Goal: Task Accomplishment & Management: Use online tool/utility

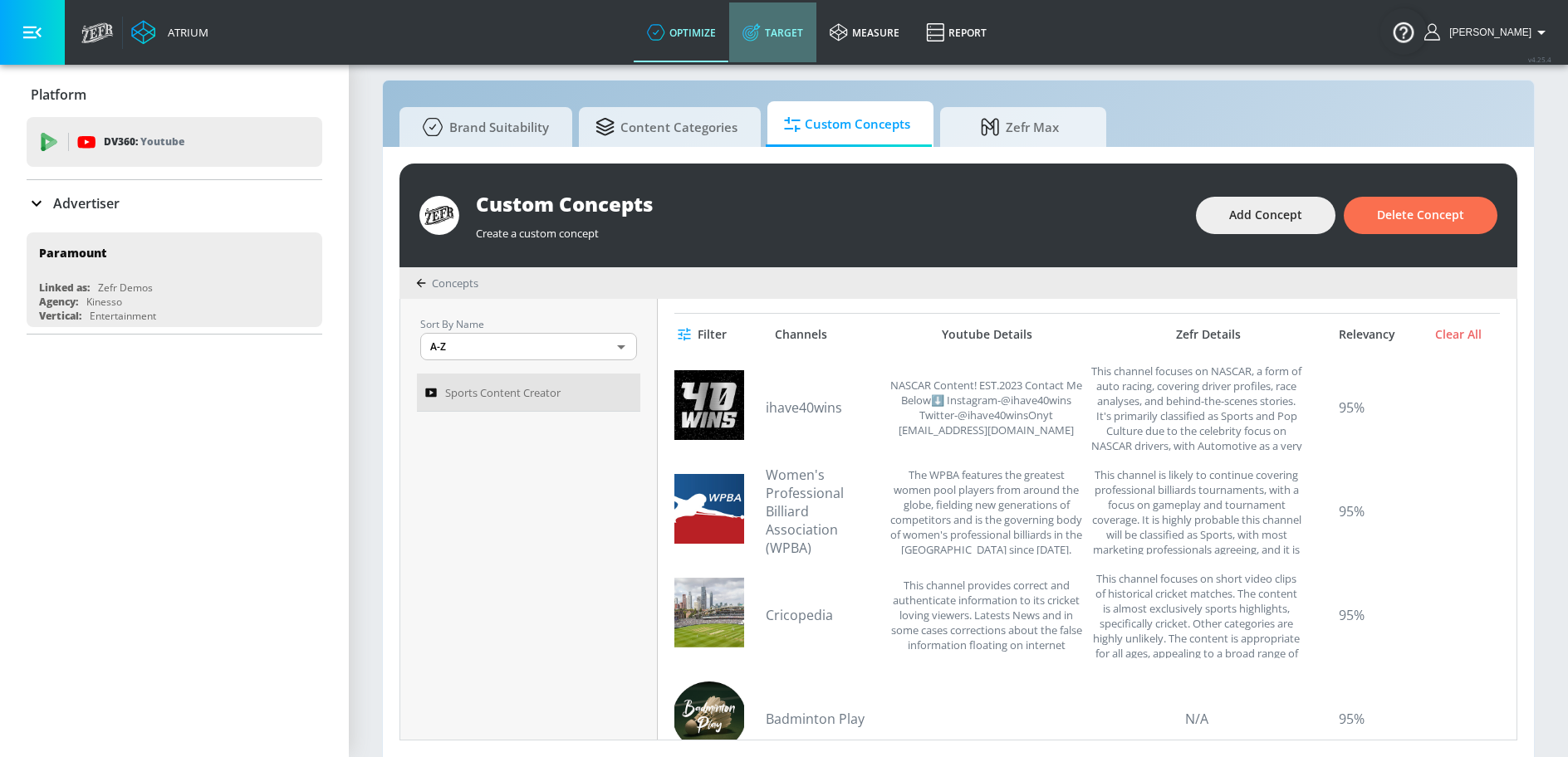
click at [793, 40] on link "Target" at bounding box center [773, 33] width 87 height 60
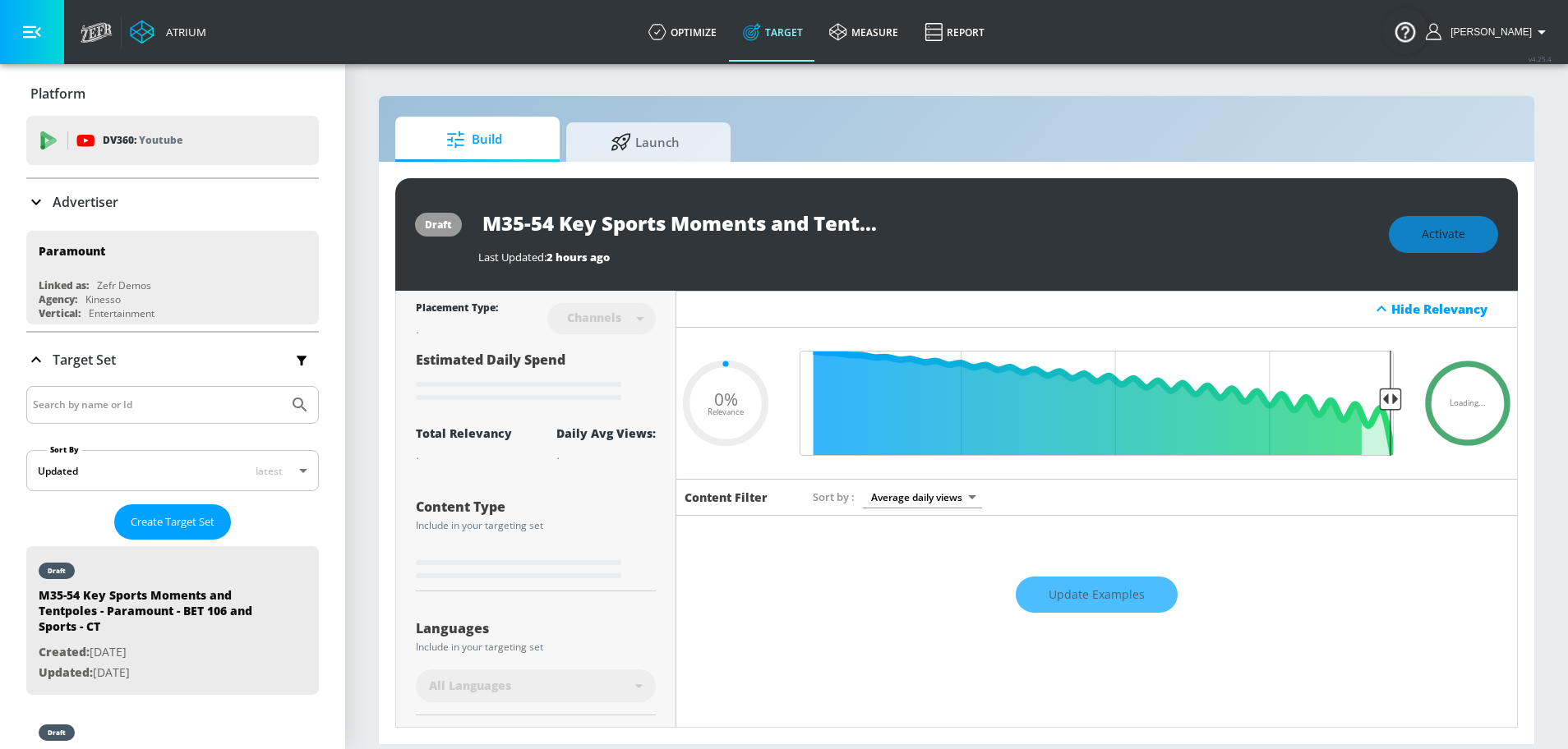
type input "0.05"
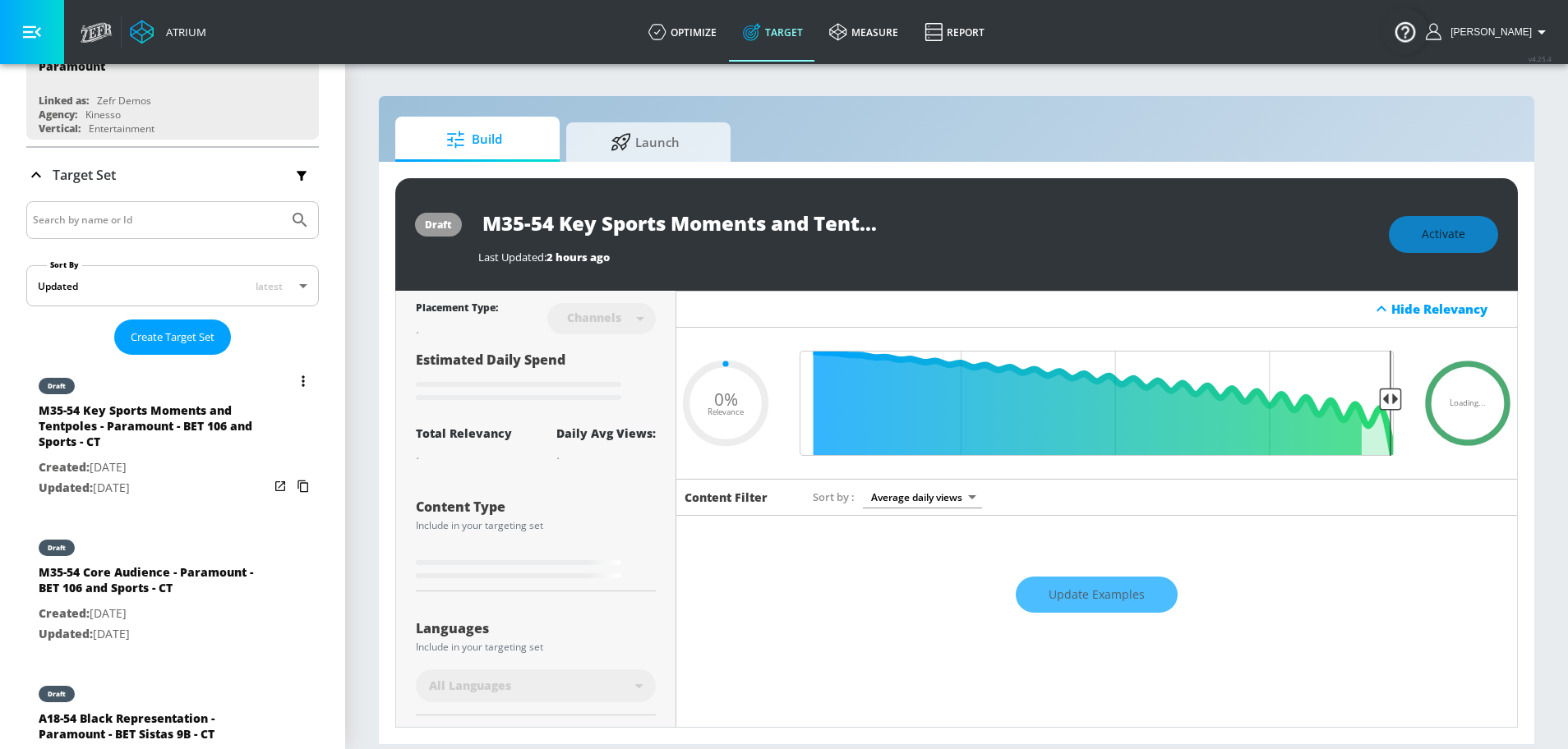
scroll to position [250, 0]
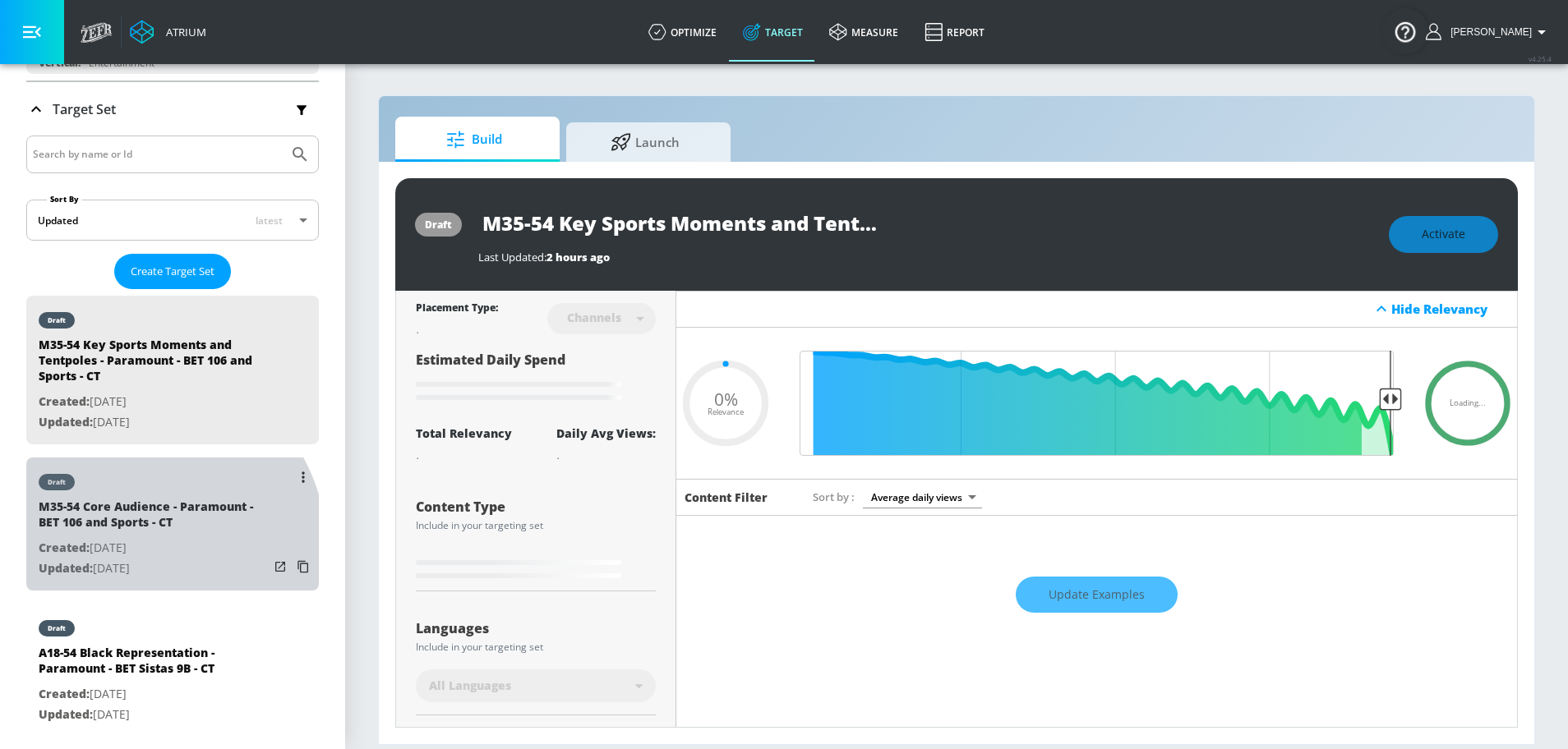
click at [134, 546] on p "Created: Sep. 16, 2025" at bounding box center [153, 548] width 230 height 21
type input "M35-54 Core Audience - Paramount - BET 106 and Sports - CT"
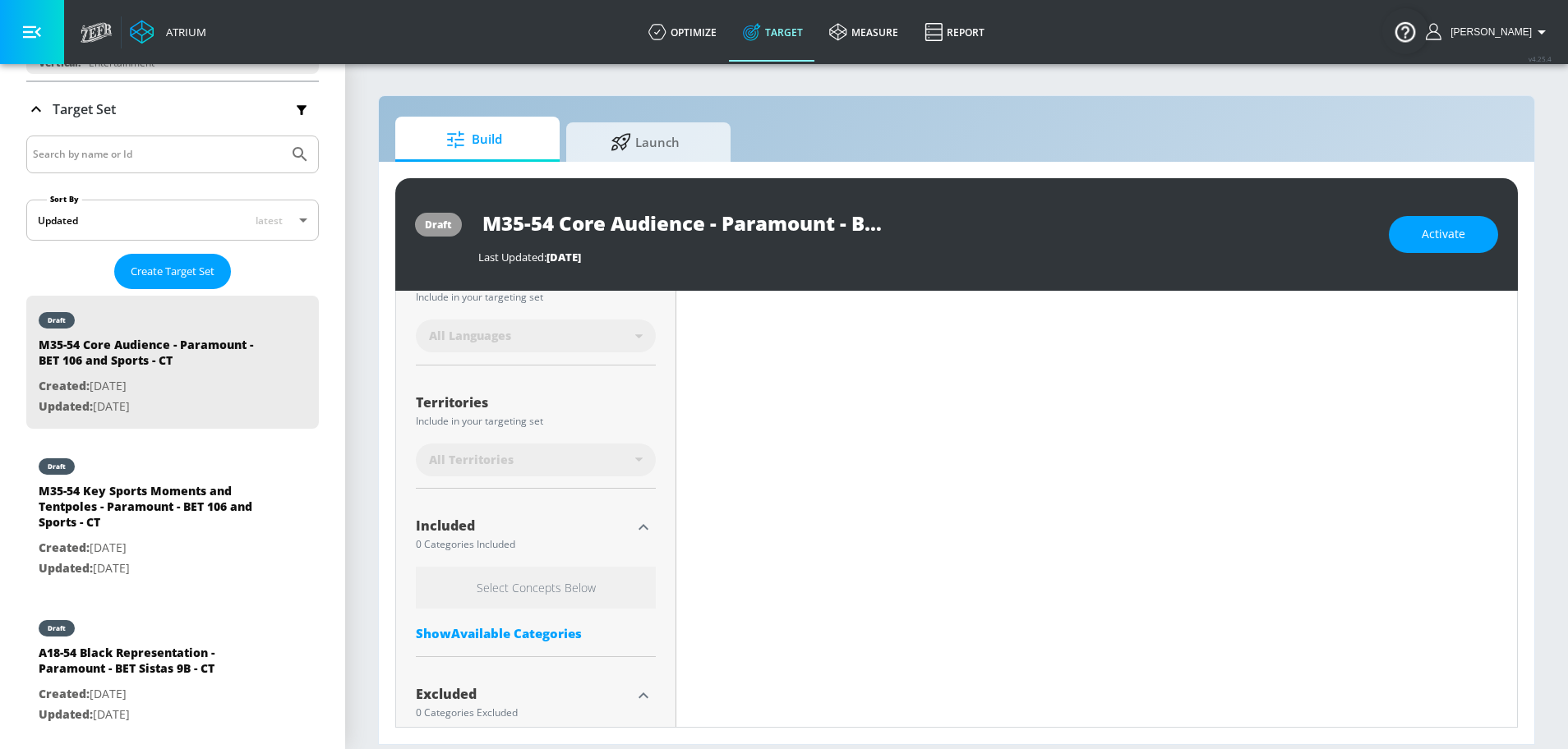
scroll to position [353, 0]
type input "0.5"
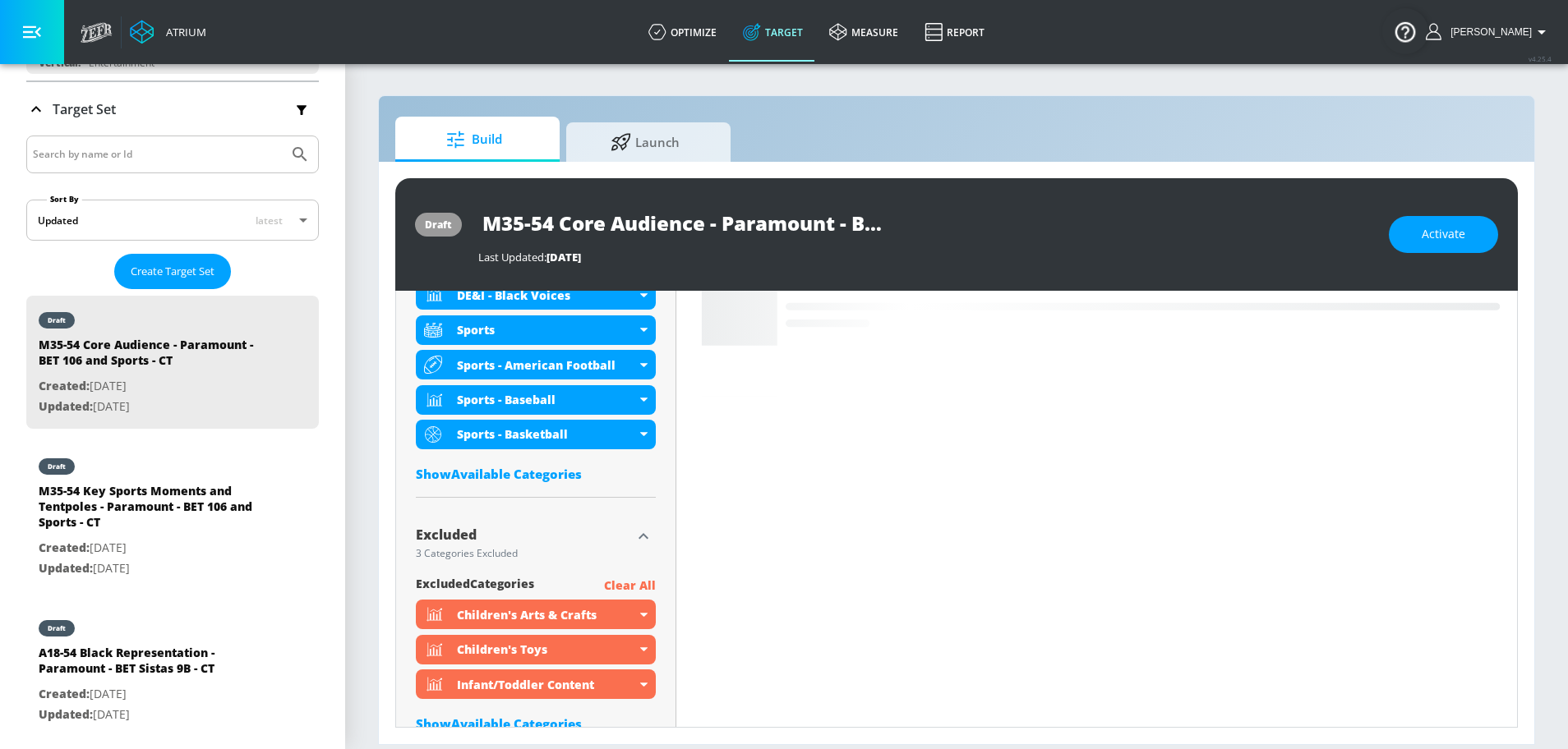
scroll to position [638, 0]
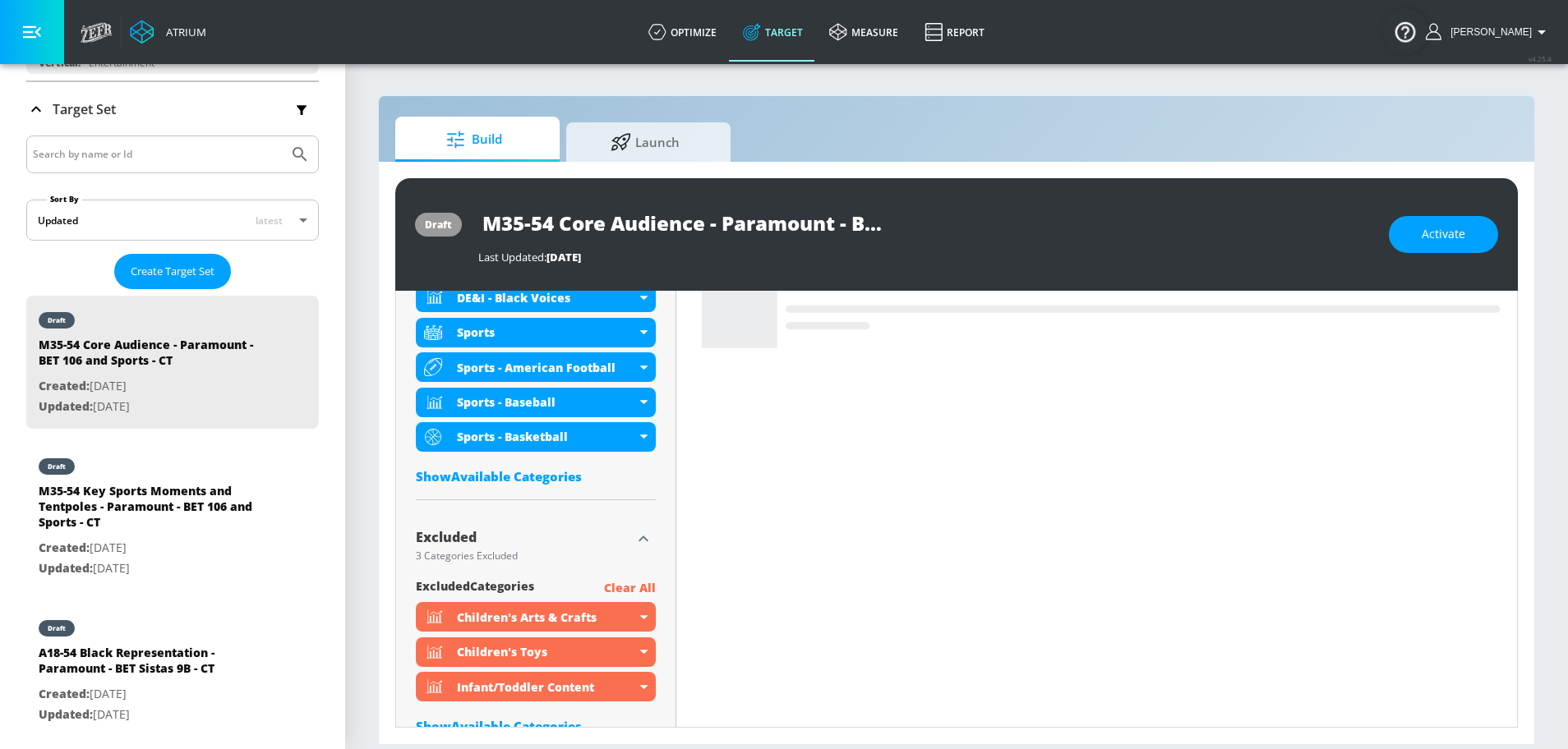
click at [548, 470] on div "Show Available Categories" at bounding box center [536, 476] width 240 height 17
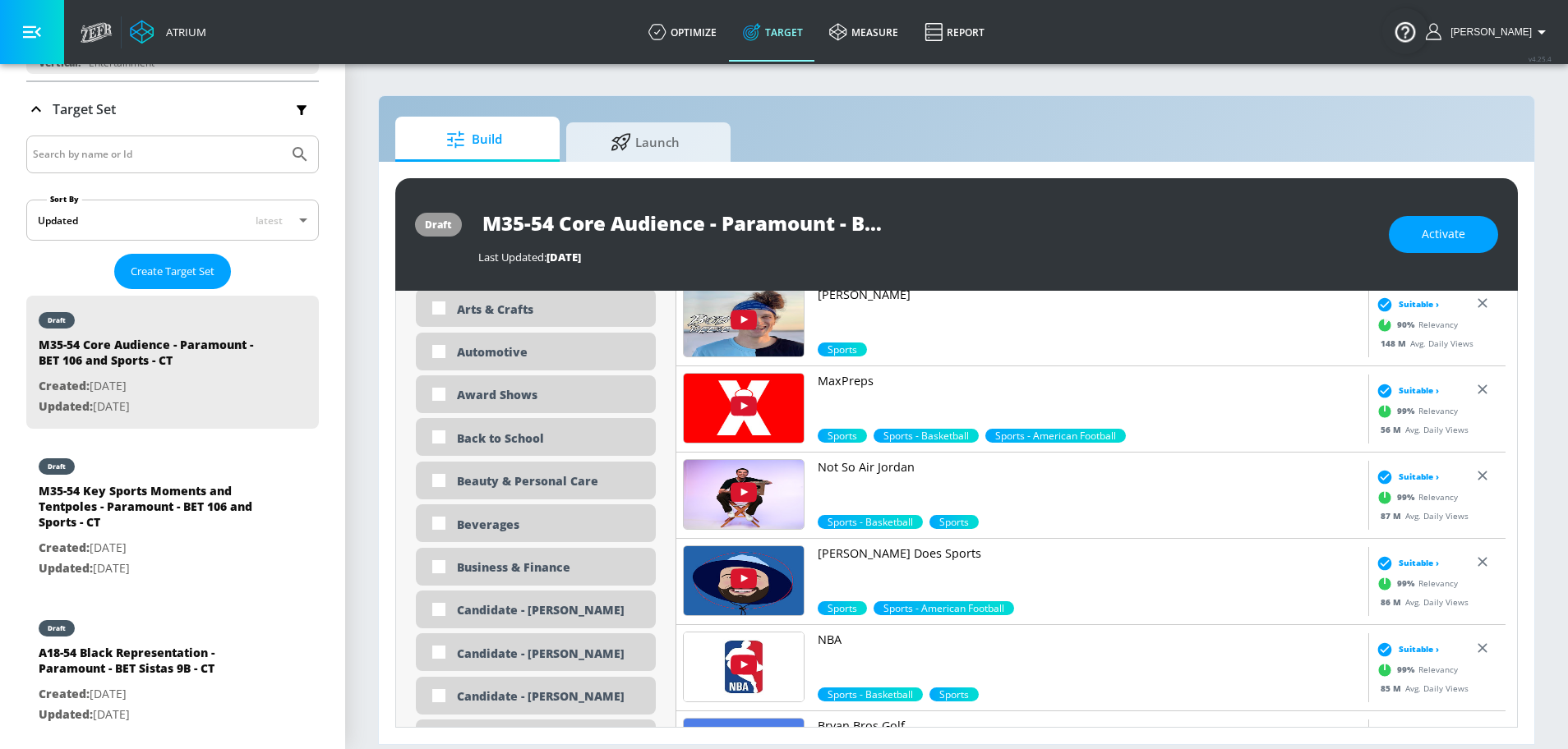
scroll to position [0, 0]
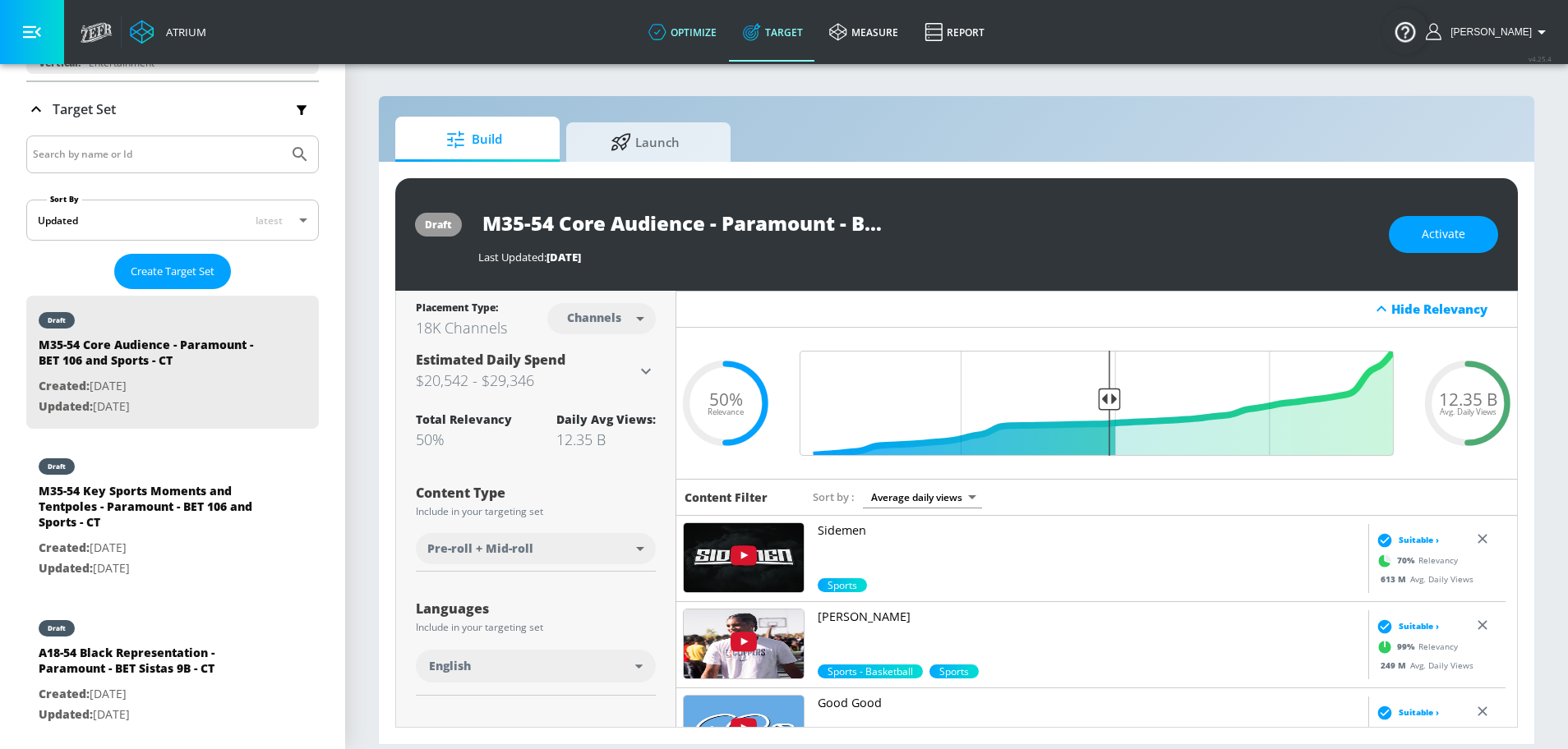
click at [730, 20] on link "optimize" at bounding box center [682, 32] width 94 height 59
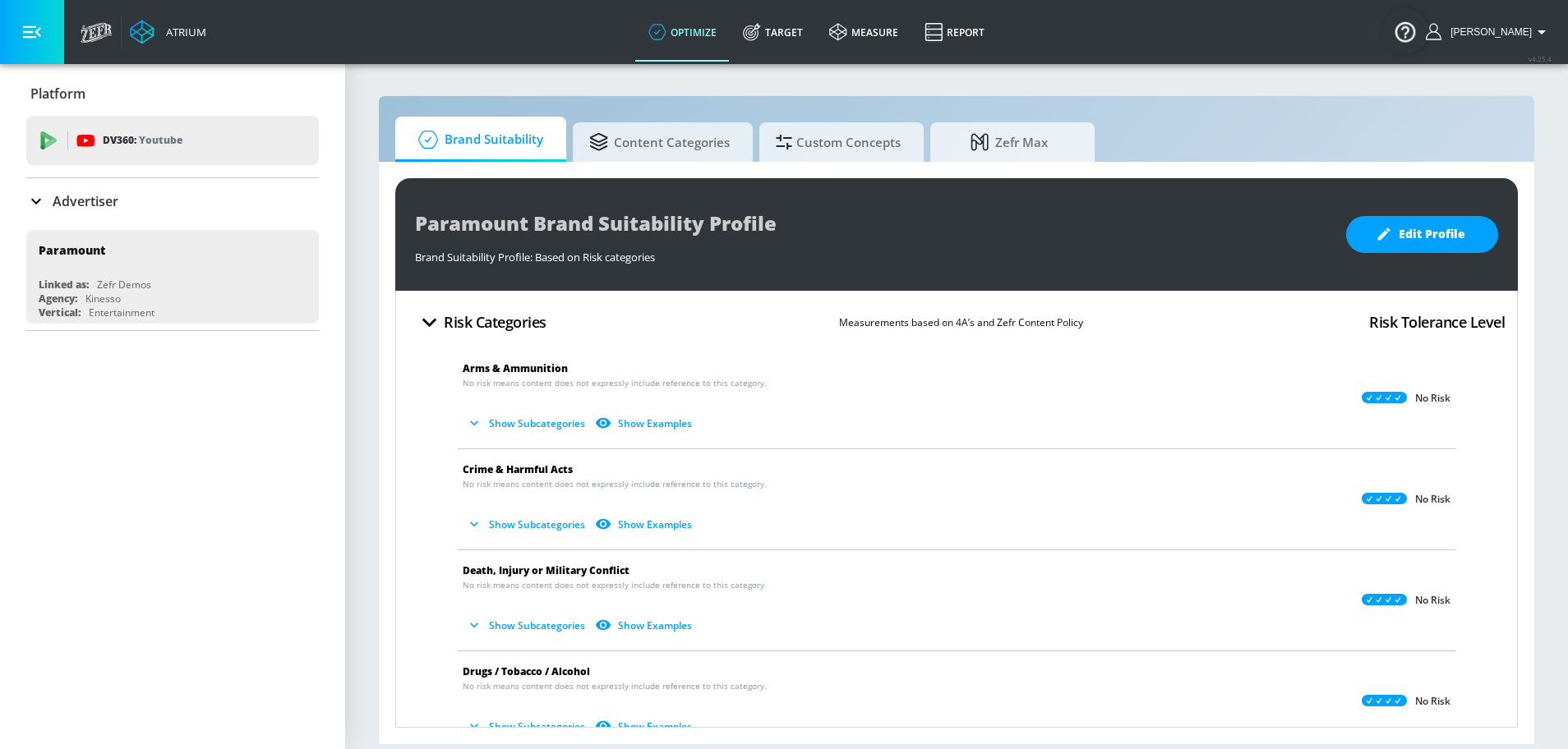
click at [852, 171] on div "Paramount Brand Suitability Profile Brand Suitability Profile: Based on Risk ca…" at bounding box center [956, 454] width 1156 height 583
click at [839, 155] on span "Custom Concepts" at bounding box center [838, 139] width 125 height 39
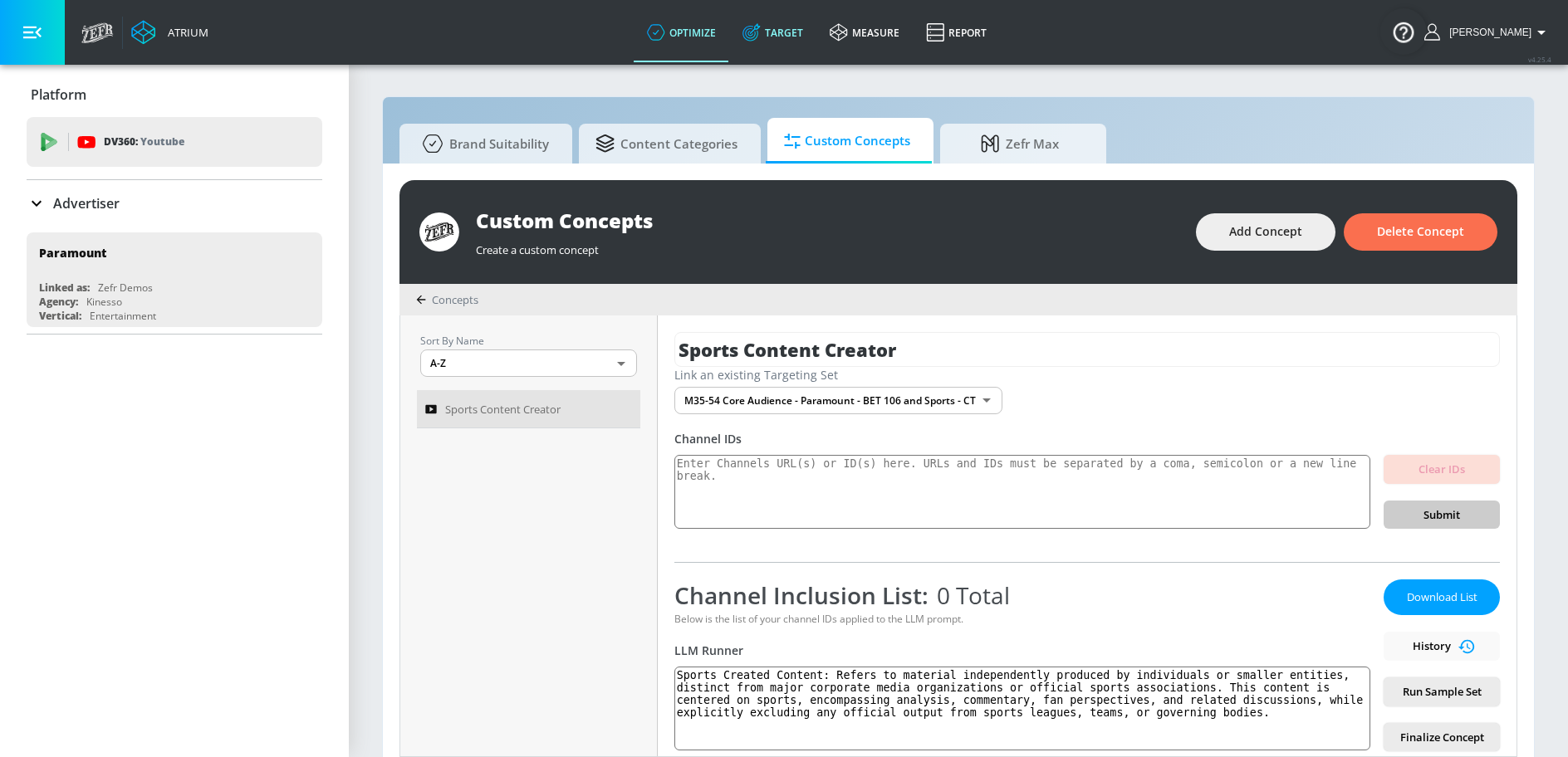
click at [797, 25] on link "Target" at bounding box center [773, 33] width 87 height 60
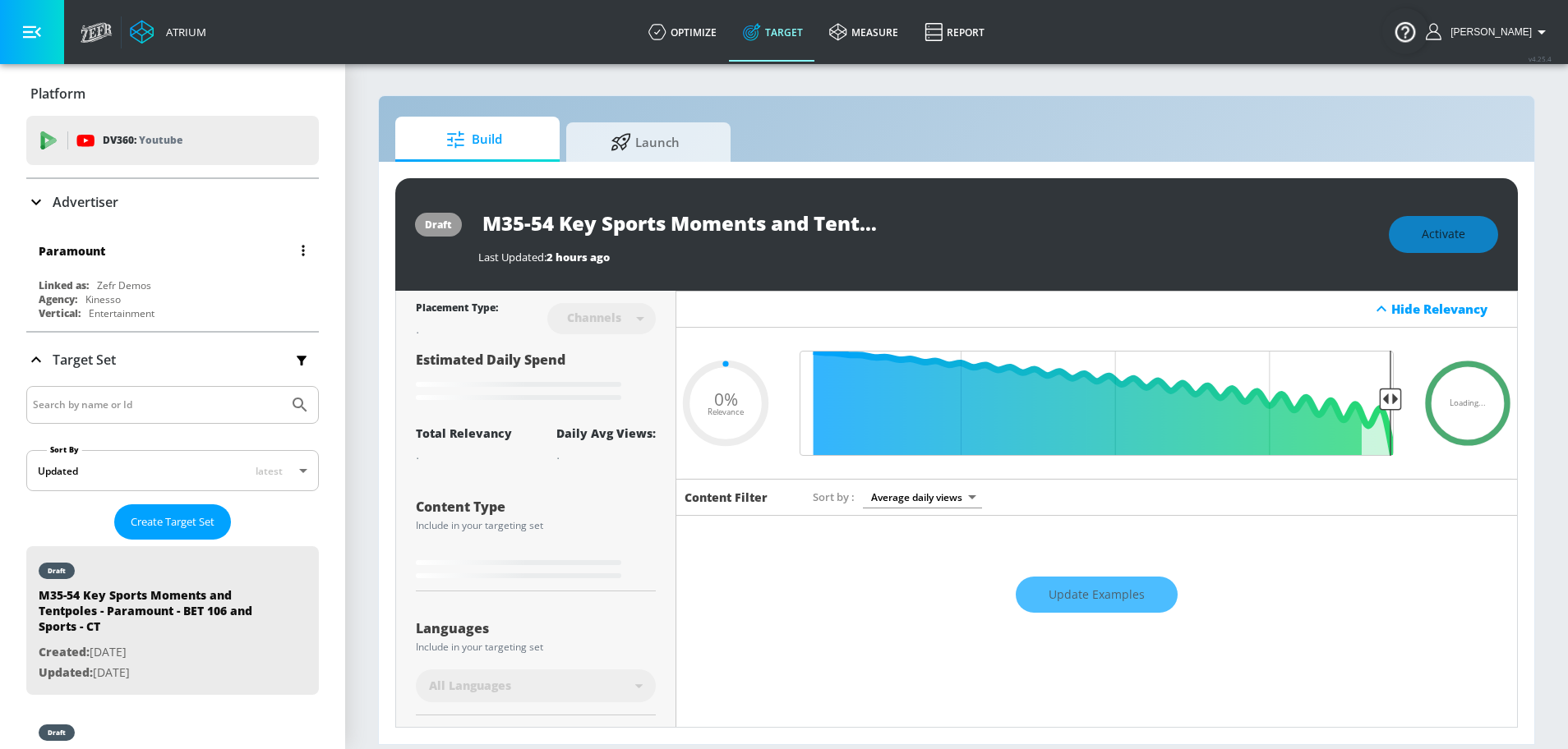
type input "0.05"
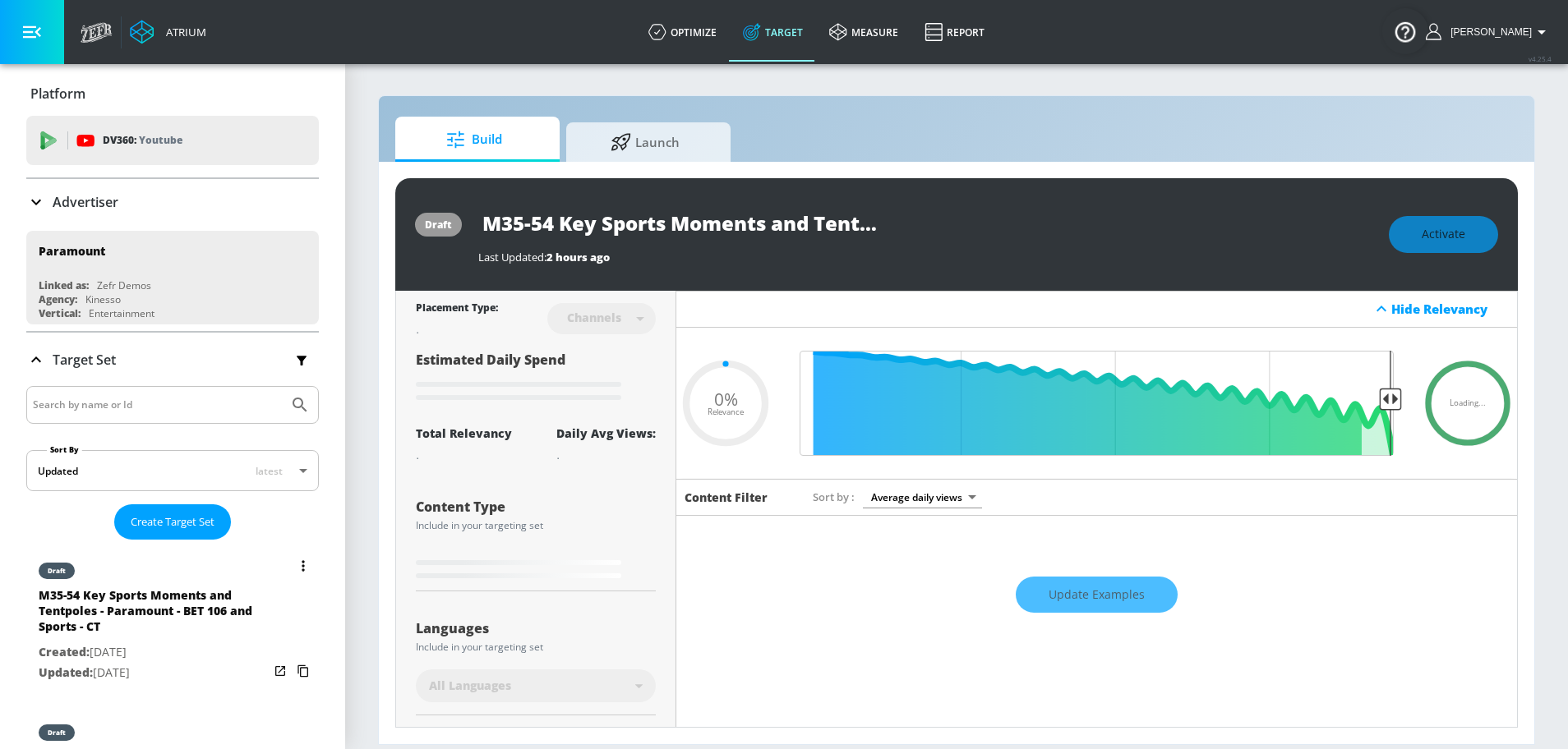
scroll to position [227, 0]
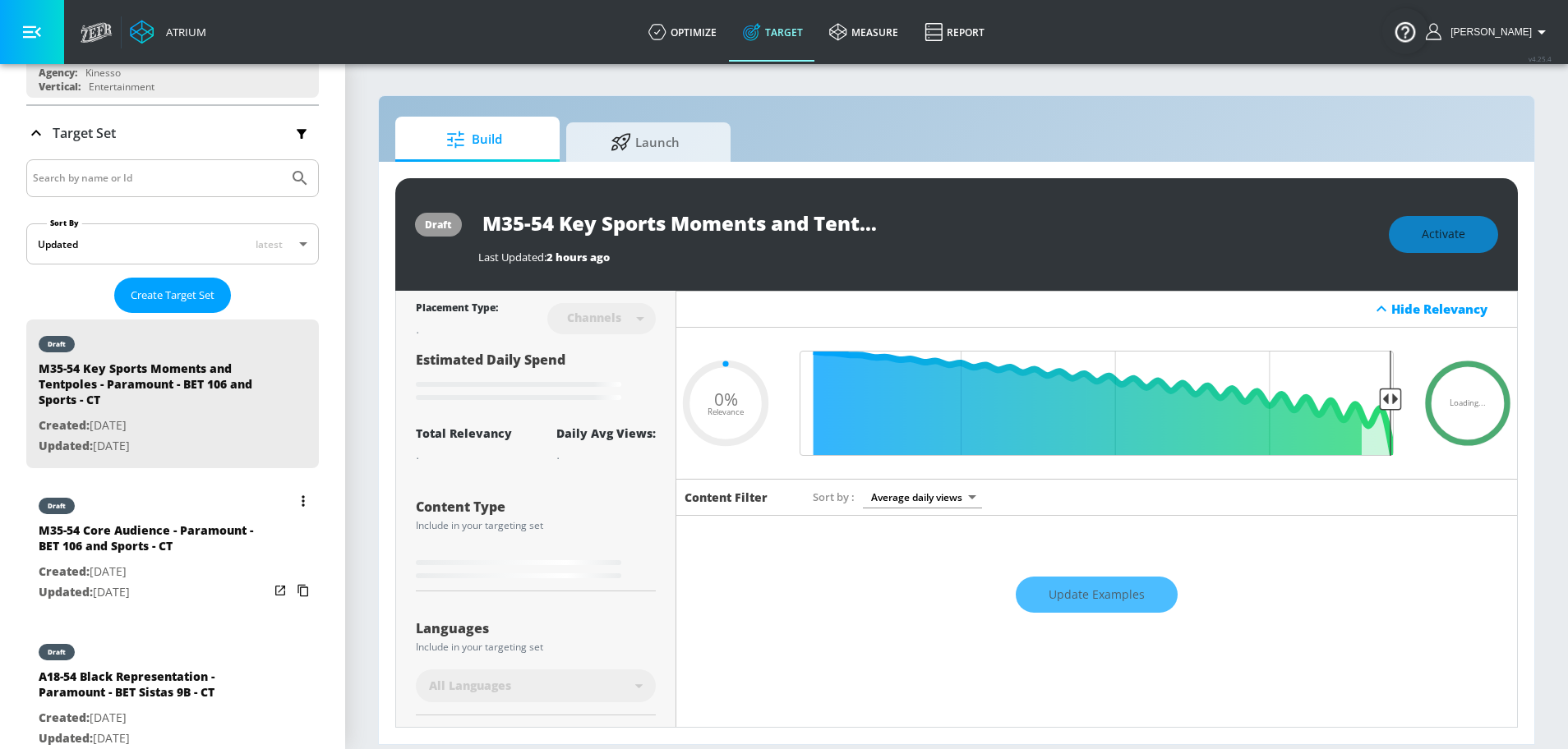
click at [145, 548] on div "M35-54 Core Audience - Paramount - BET 106 and Sports - CT" at bounding box center [153, 542] width 230 height 39
type input "M35-54 Core Audience - Paramount - BET 106 and Sports - CT"
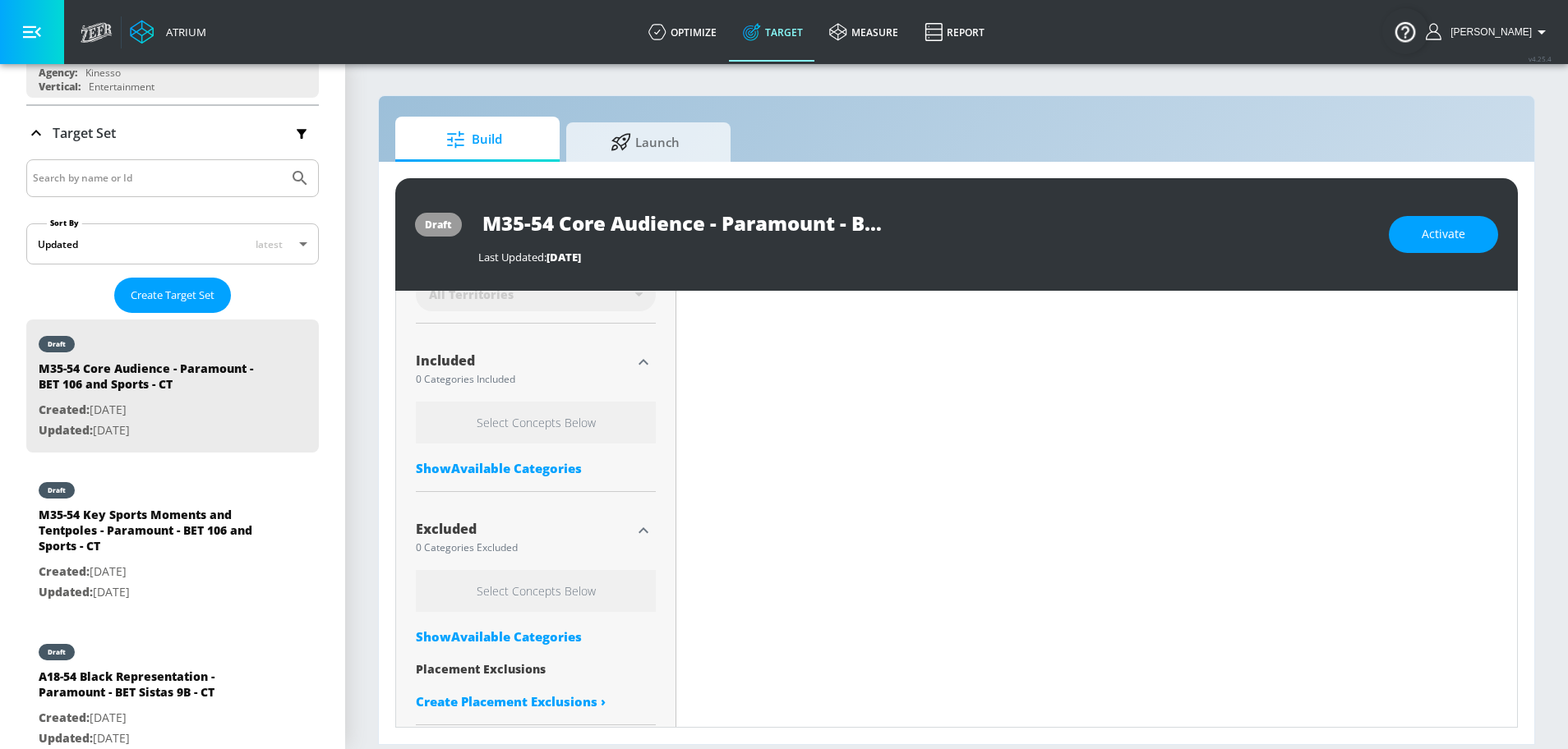
scroll to position [466, 0]
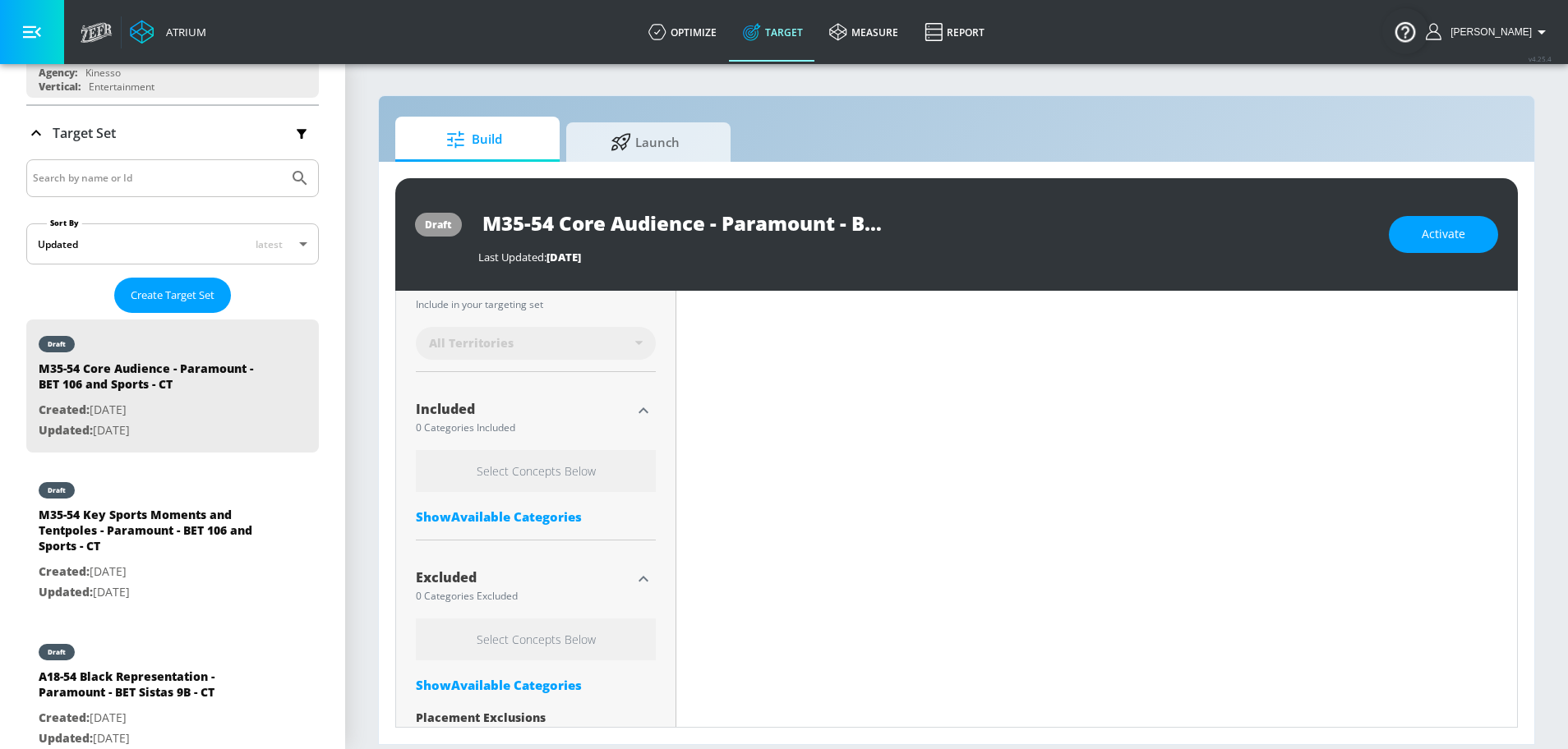
click at [483, 519] on div "Show Available Categories" at bounding box center [536, 516] width 240 height 17
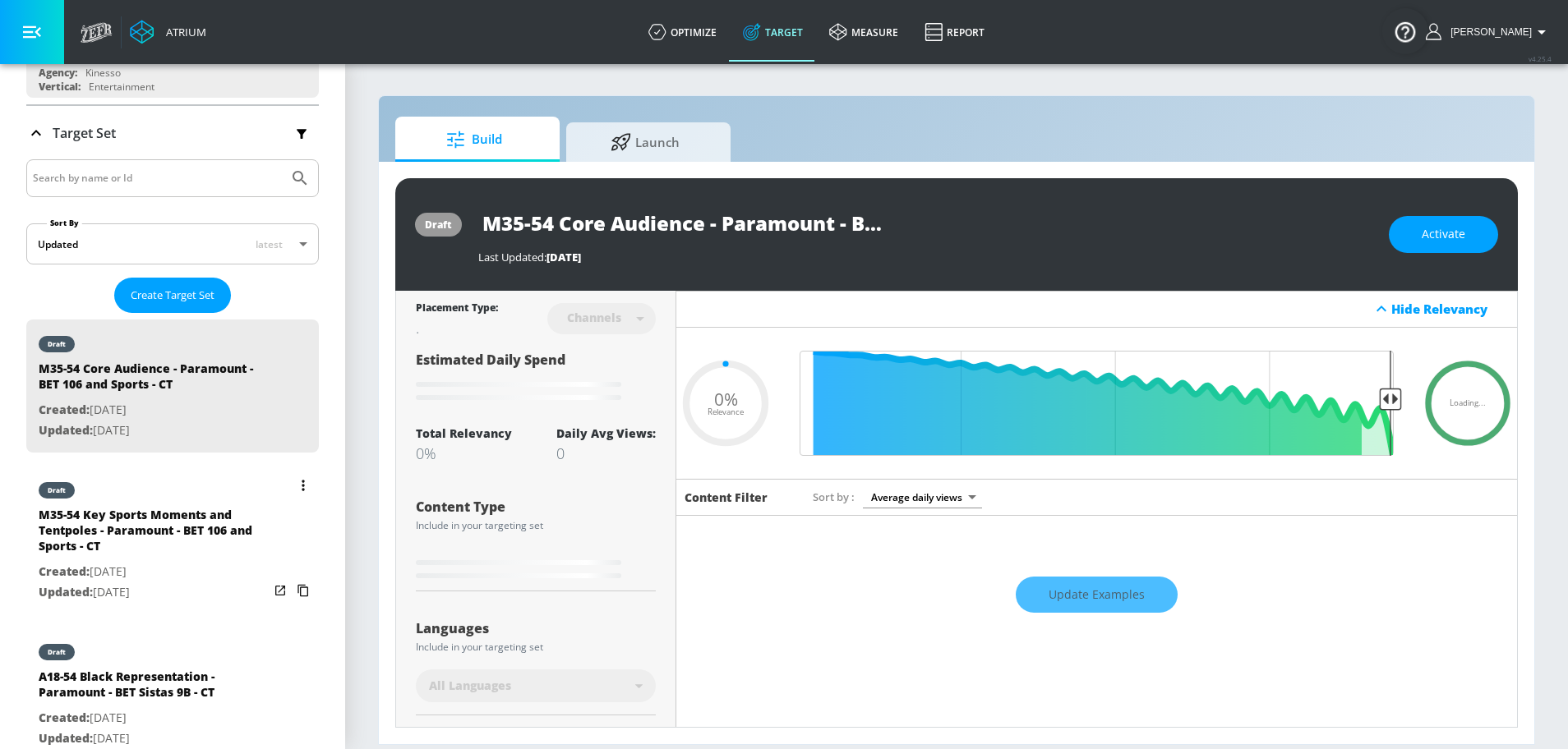
scroll to position [360, 0]
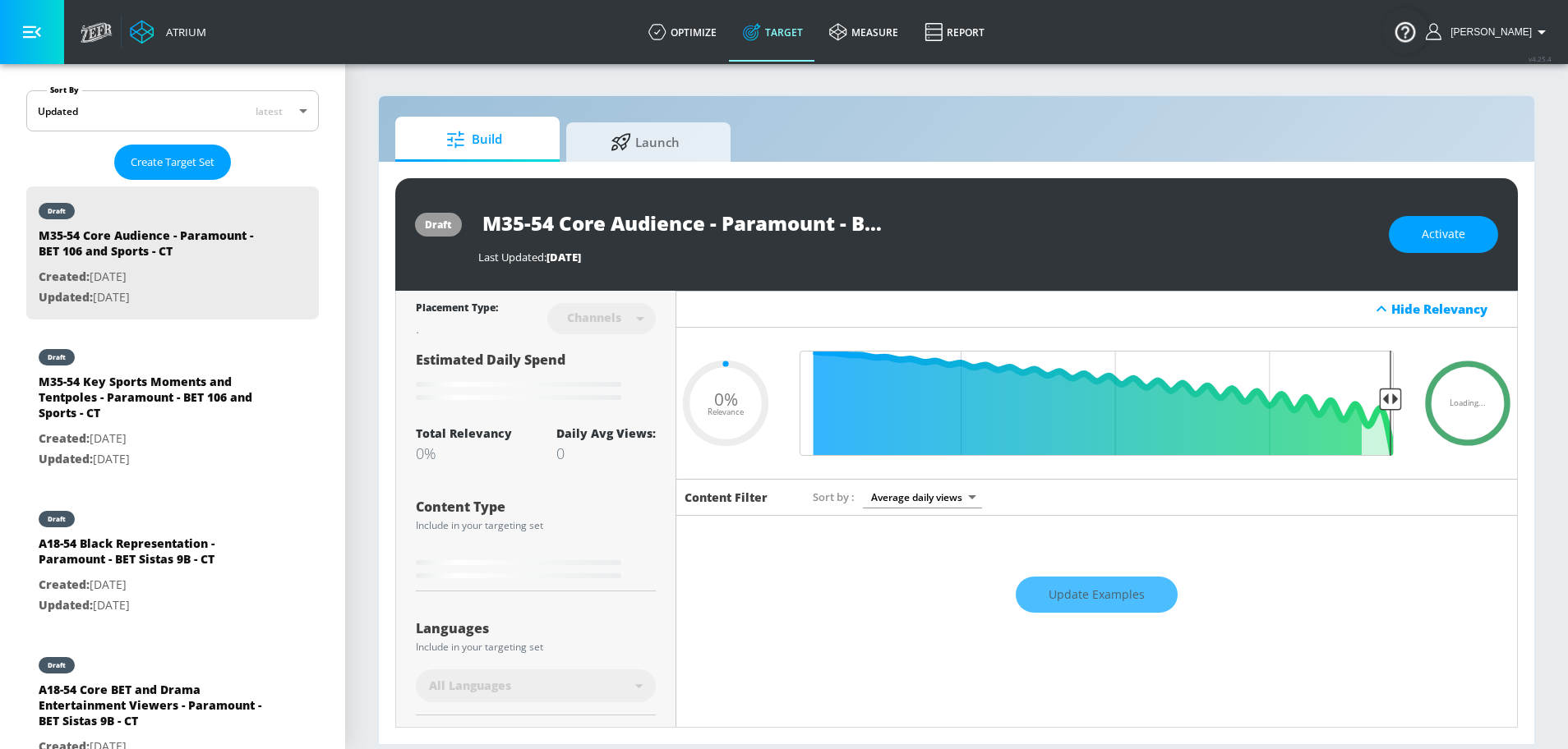
type input "0.5"
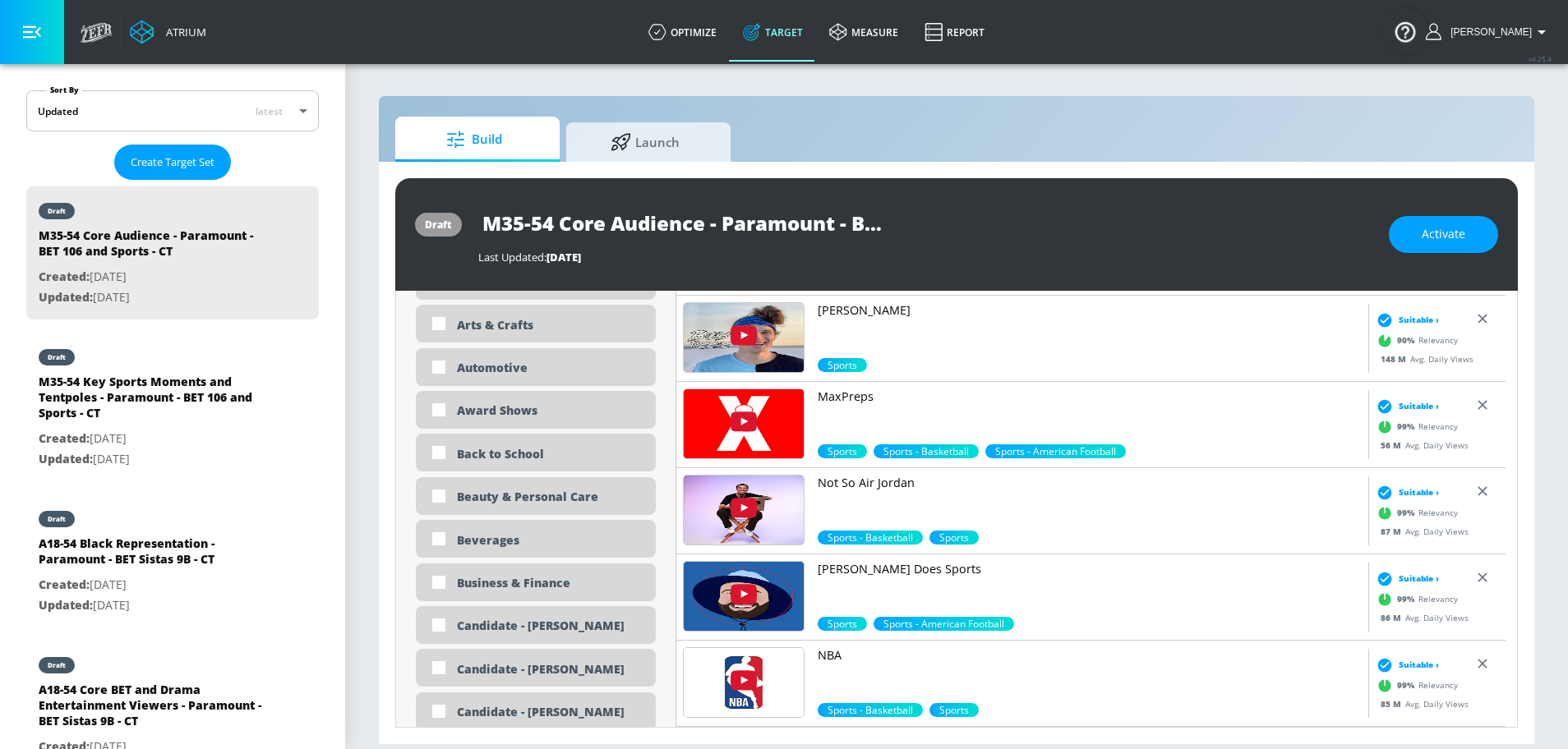
scroll to position [1115, 0]
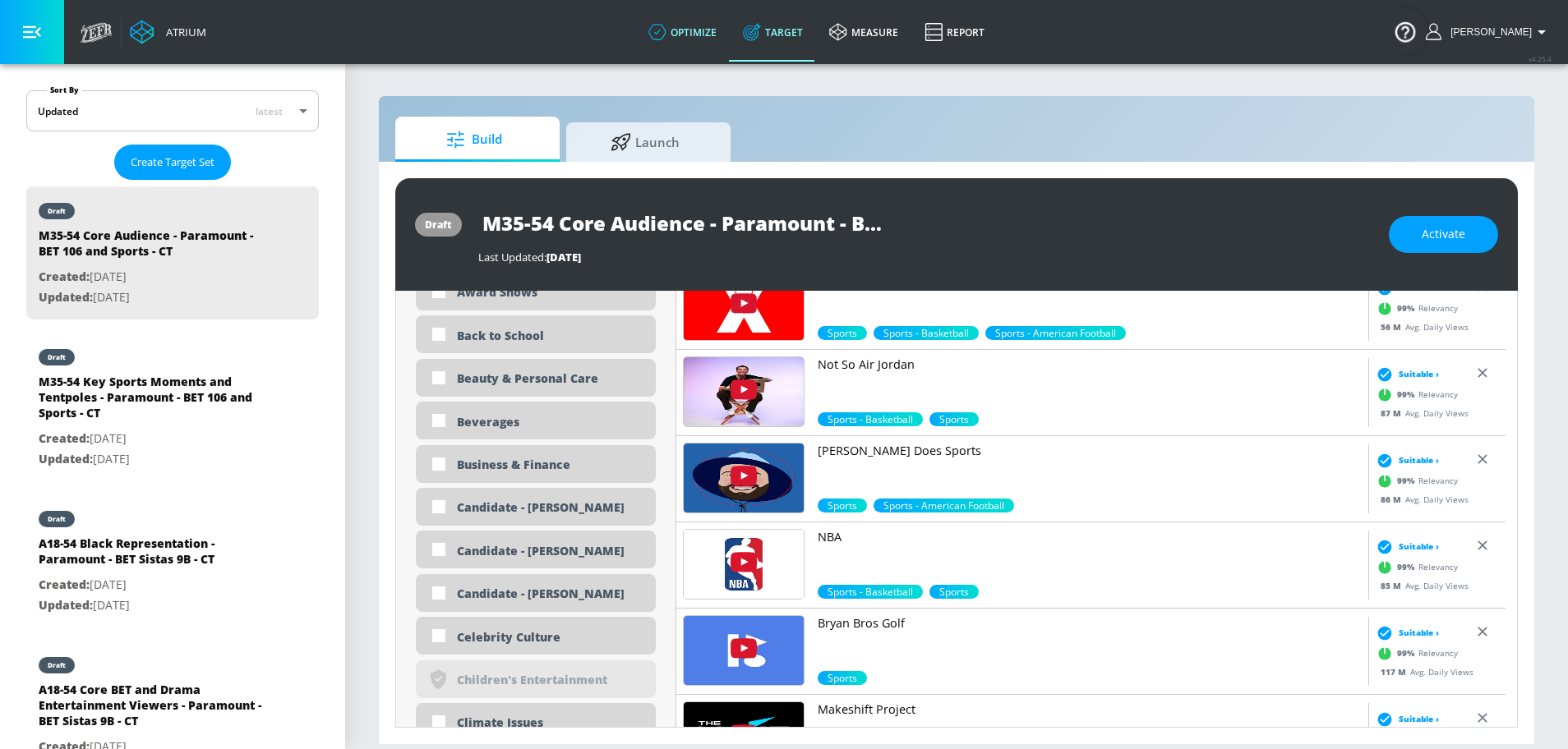
click at [702, 23] on link "optimize" at bounding box center [682, 32] width 94 height 59
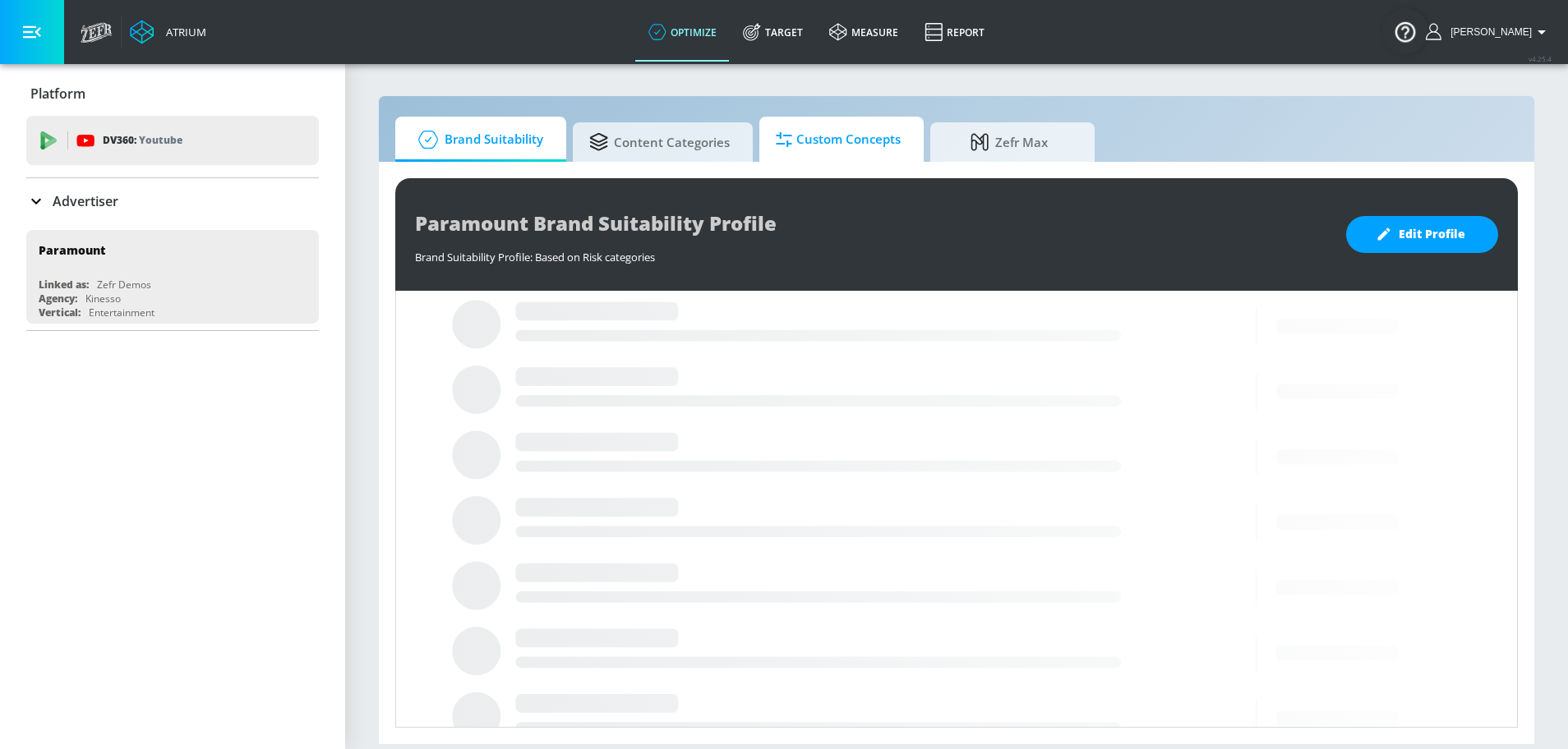
click at [808, 134] on span "Custom Concepts" at bounding box center [838, 139] width 125 height 39
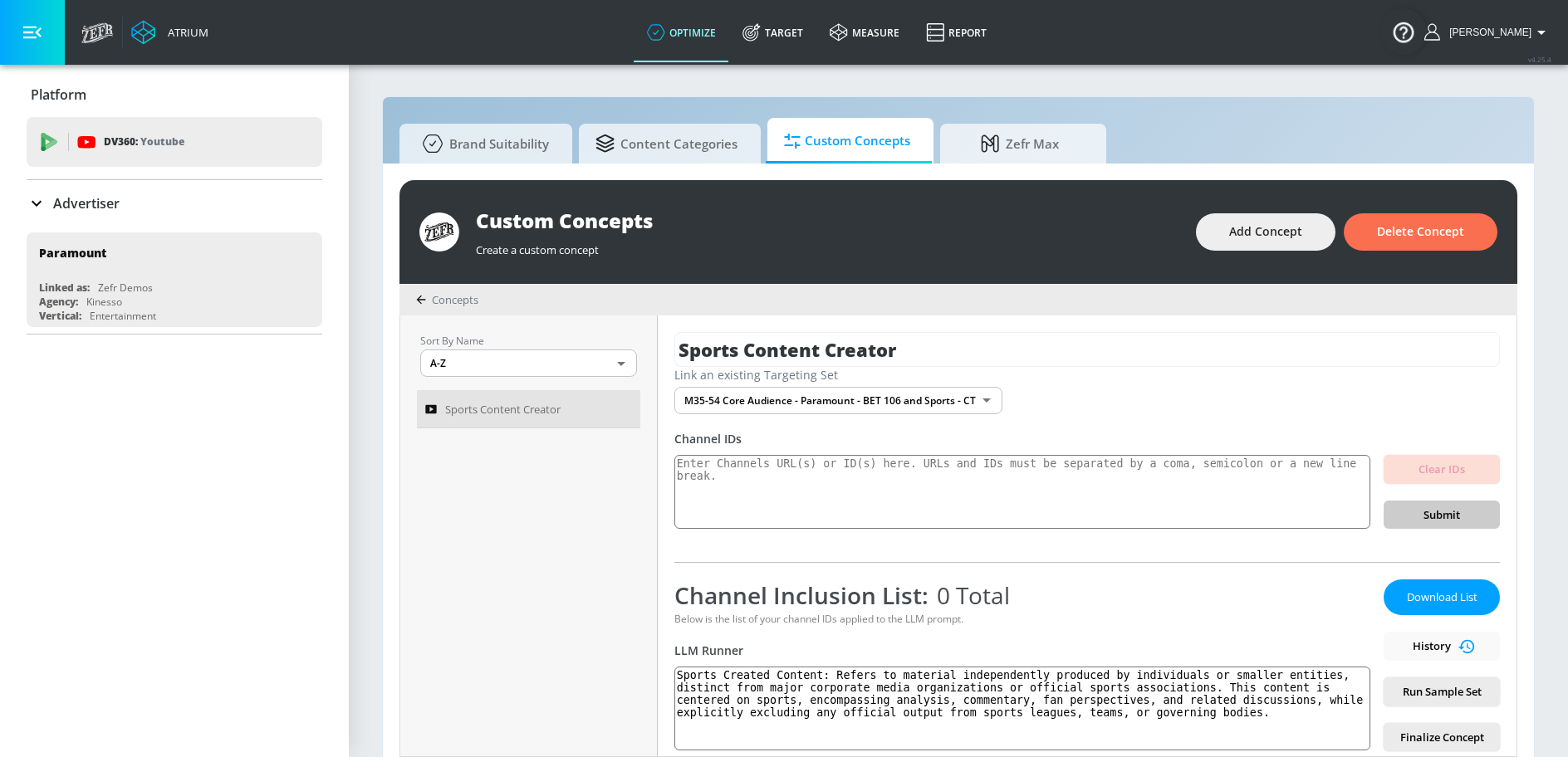
drag, startPoint x: 808, startPoint y: 23, endPoint x: 383, endPoint y: 428, distance: 587.1
click at [807, 23] on link "Target" at bounding box center [773, 33] width 87 height 60
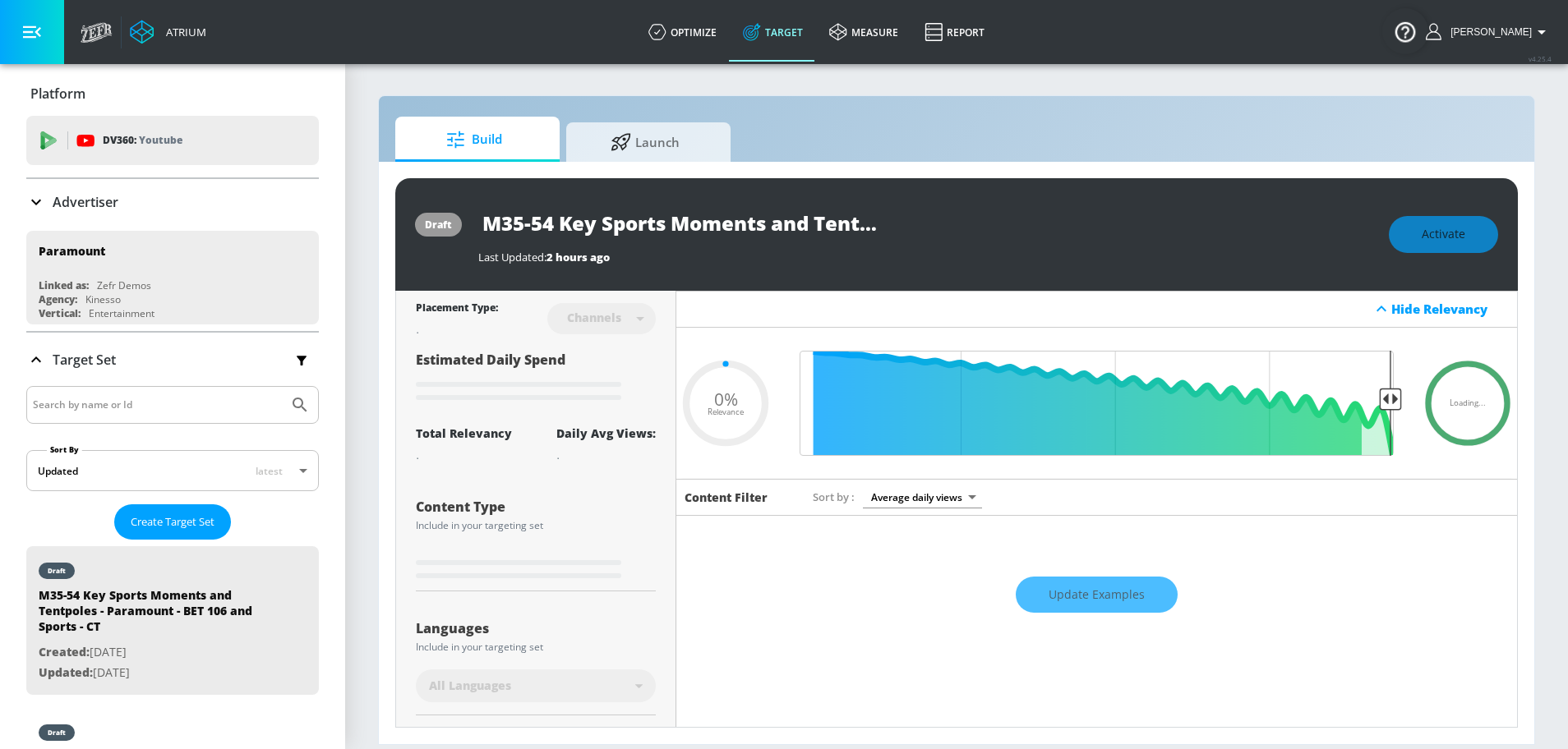
type input "0.05"
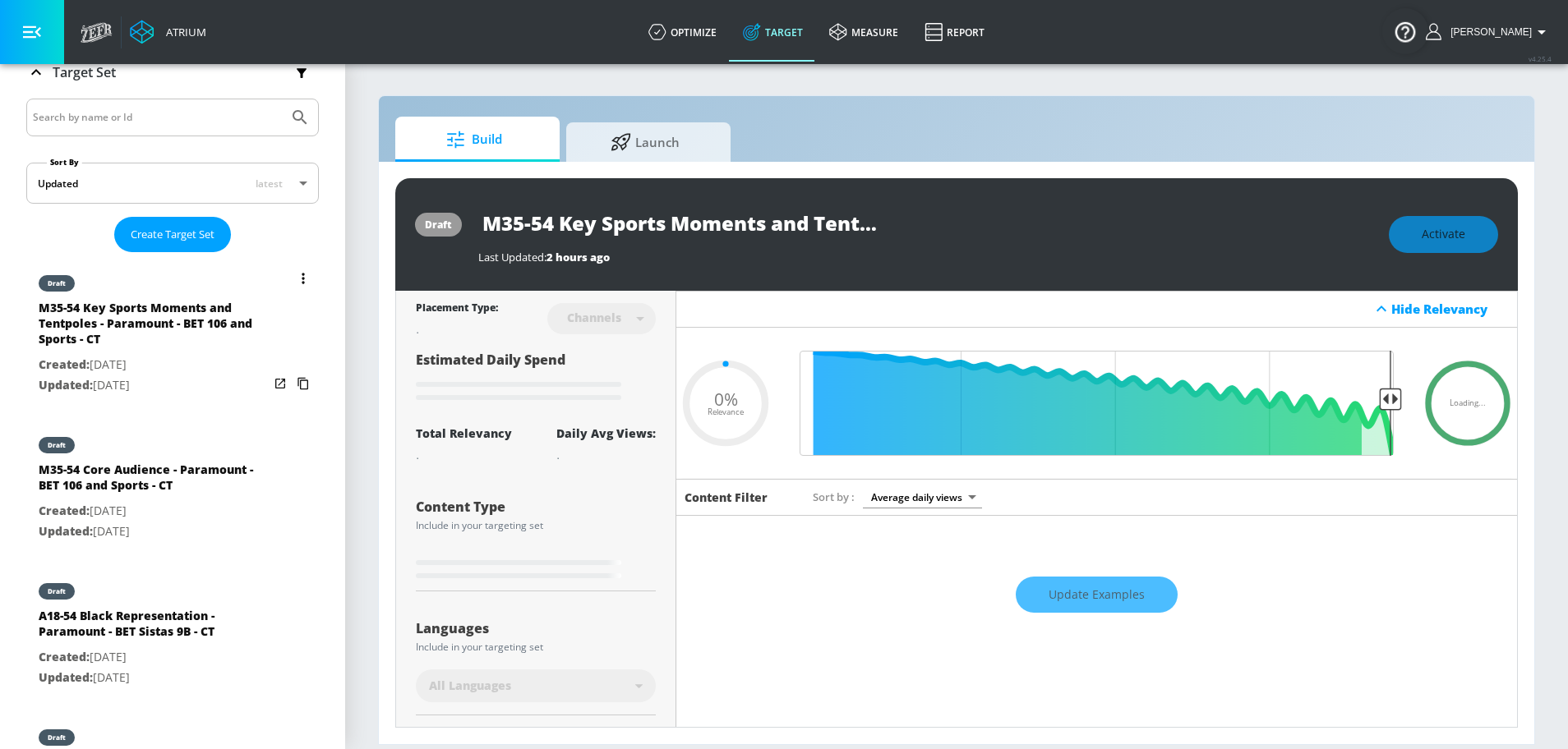
scroll to position [290, 0]
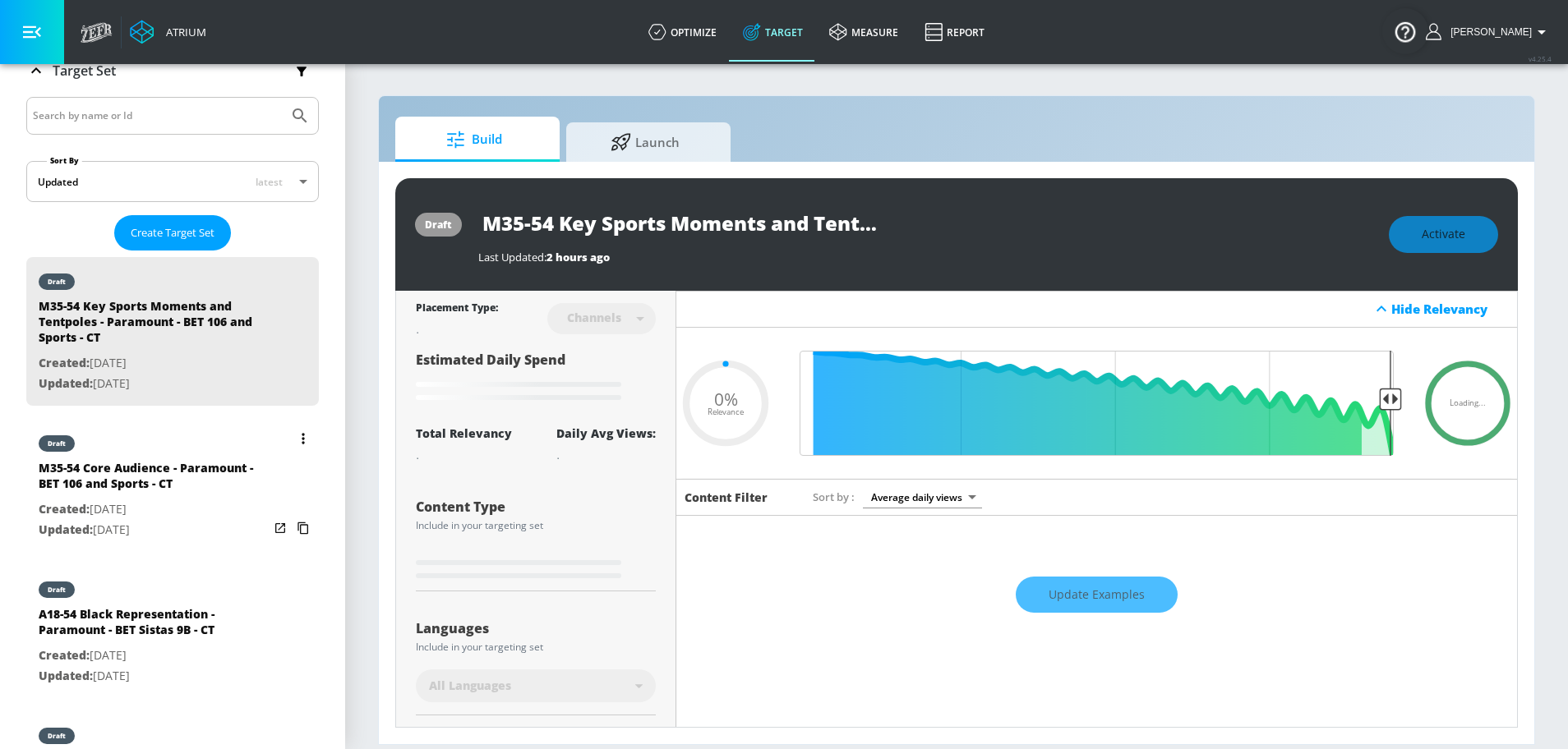
click at [122, 520] on p "Updated: Sep. 17, 2025" at bounding box center [153, 530] width 230 height 21
type input "M35-54 Core Audience - Paramount - BET 106 and Sports - CT"
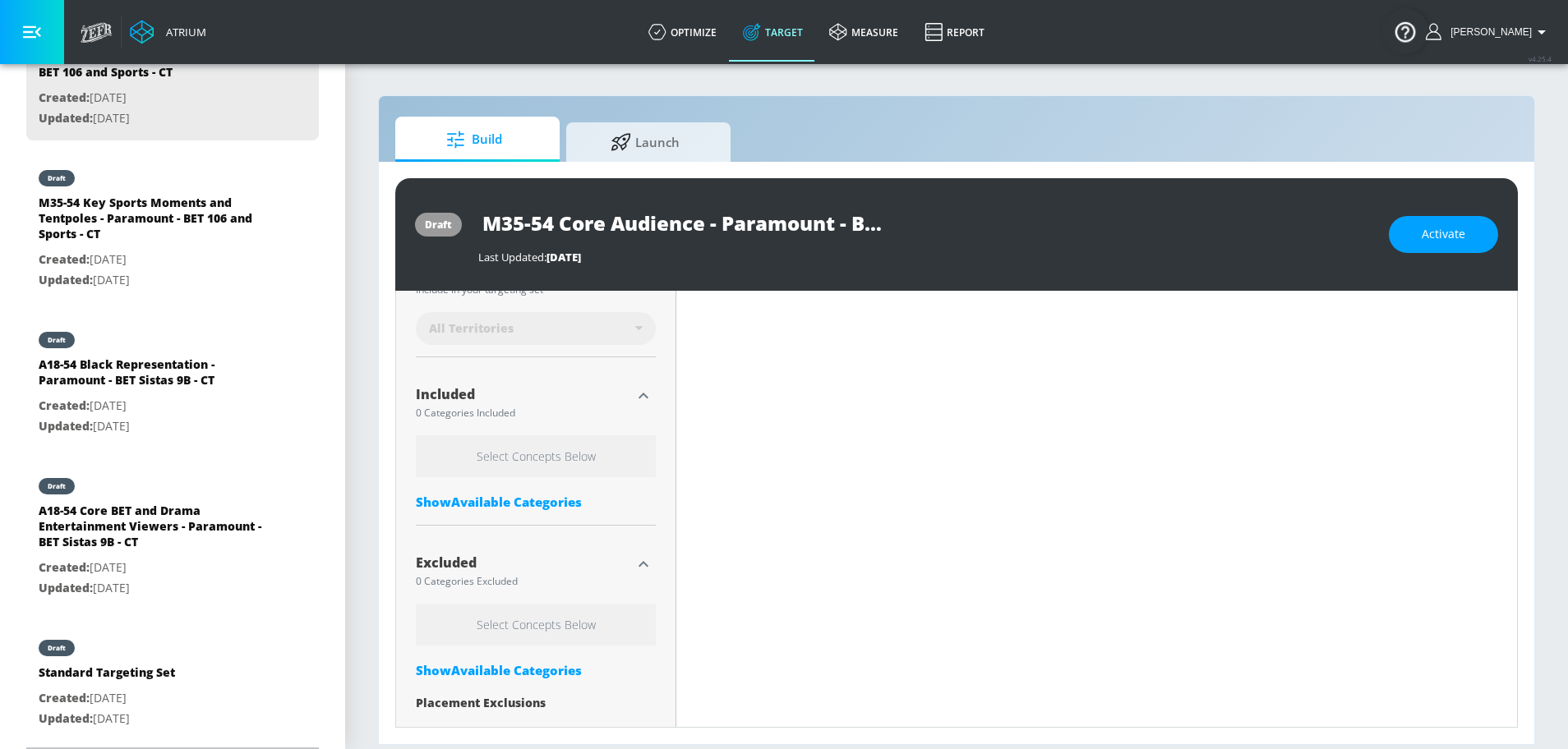
scroll to position [479, 0]
click at [541, 502] on div "Show Available Categories" at bounding box center [536, 505] width 240 height 17
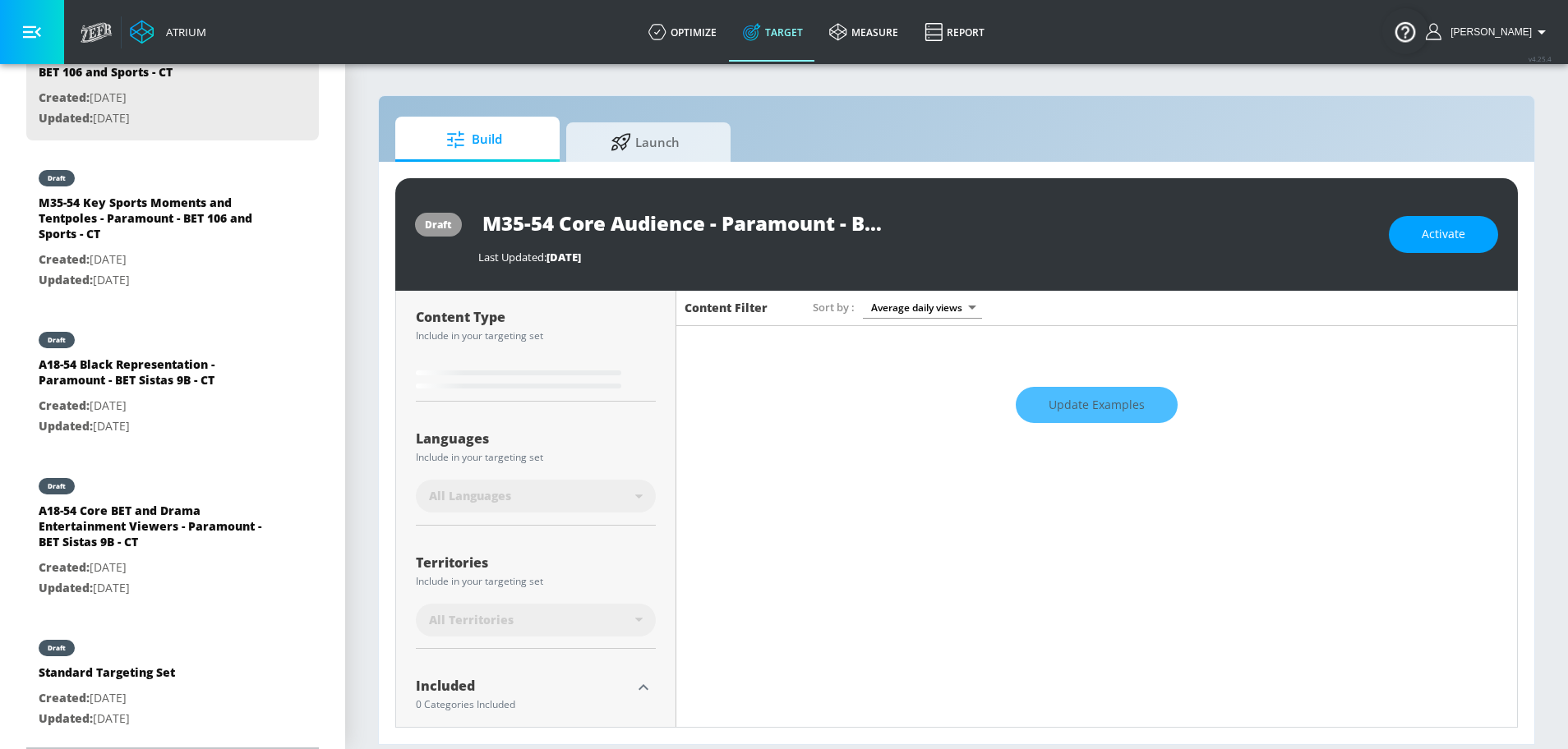
type input "0.5"
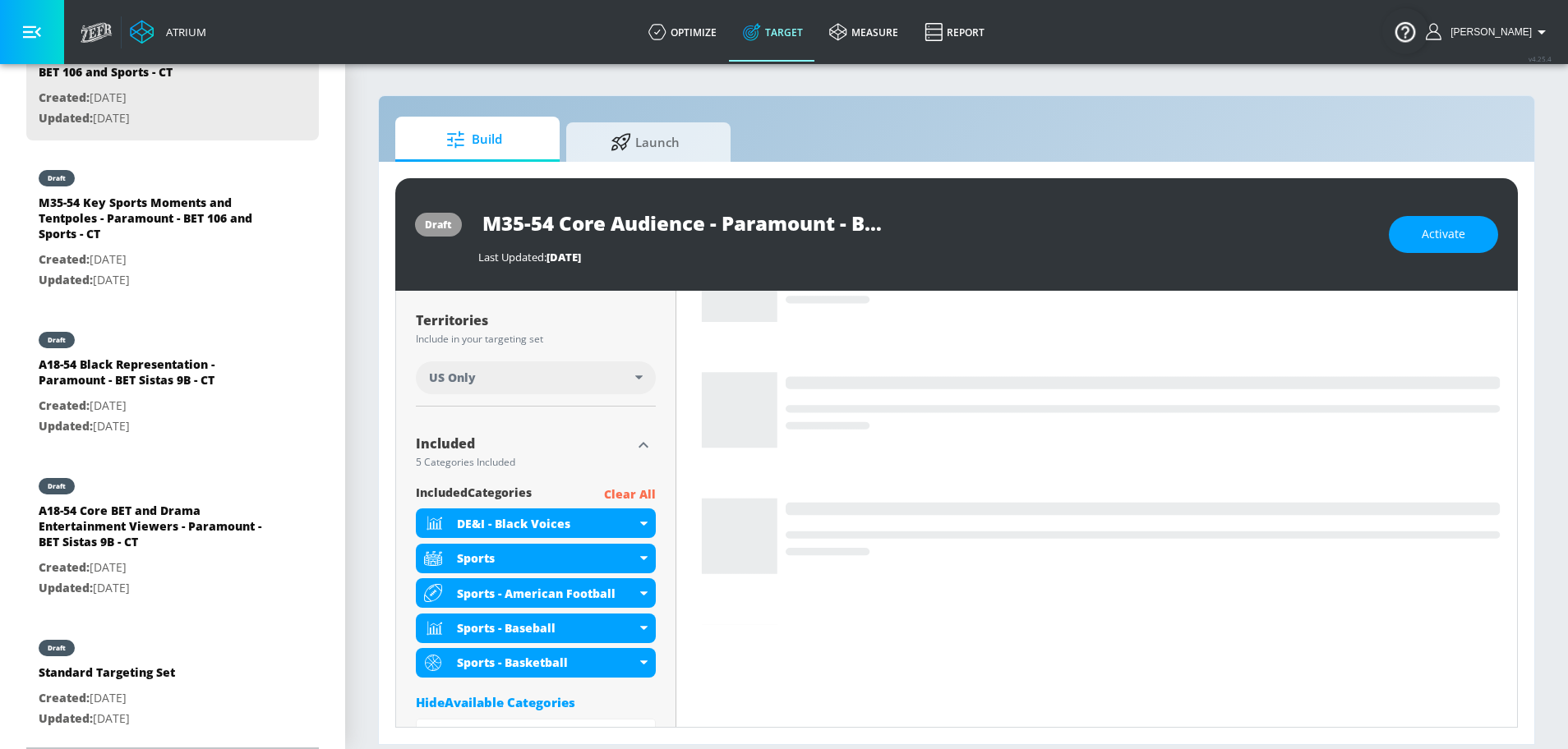
scroll to position [728, 0]
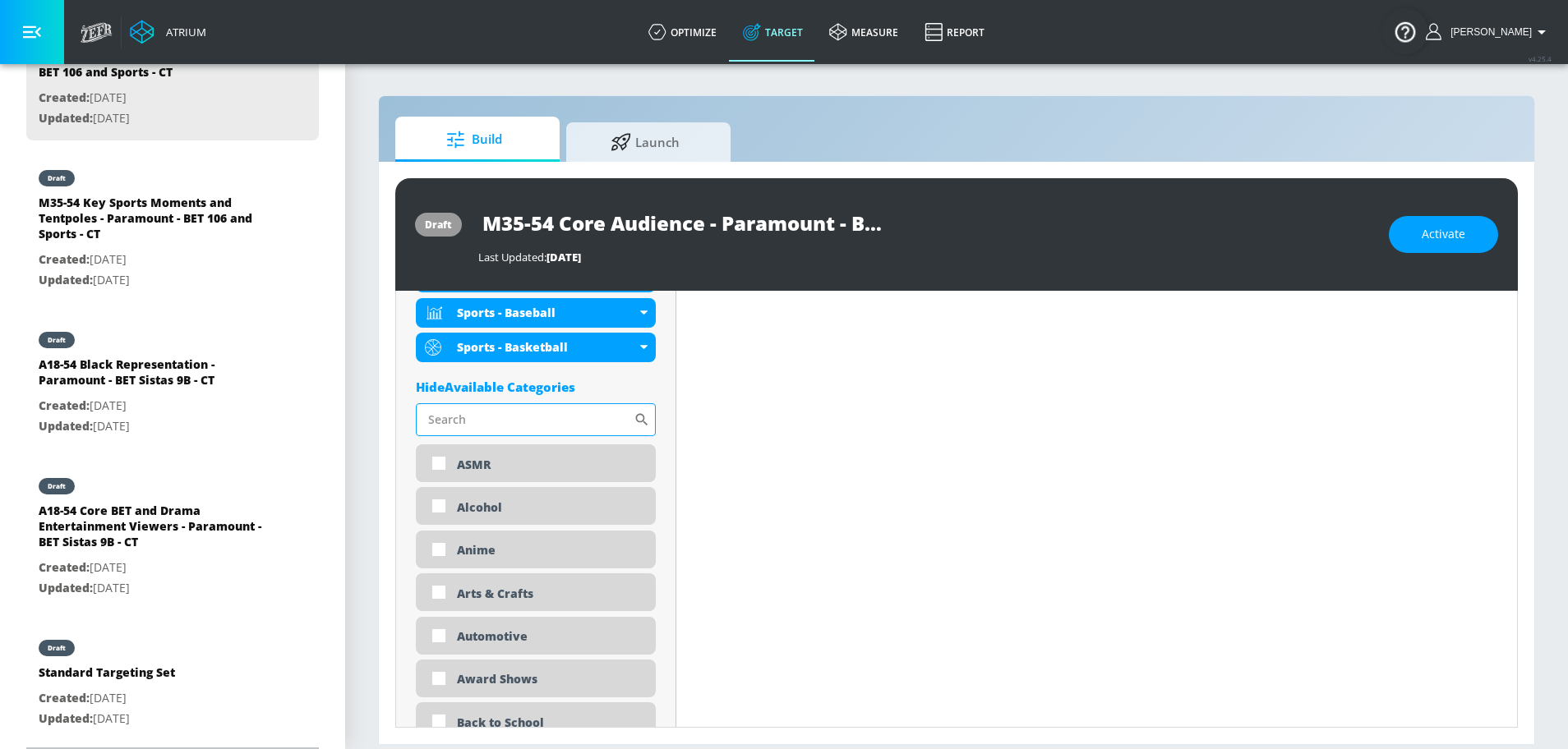
click at [497, 412] on input "Sort By" at bounding box center [525, 419] width 218 height 32
type input "sports"
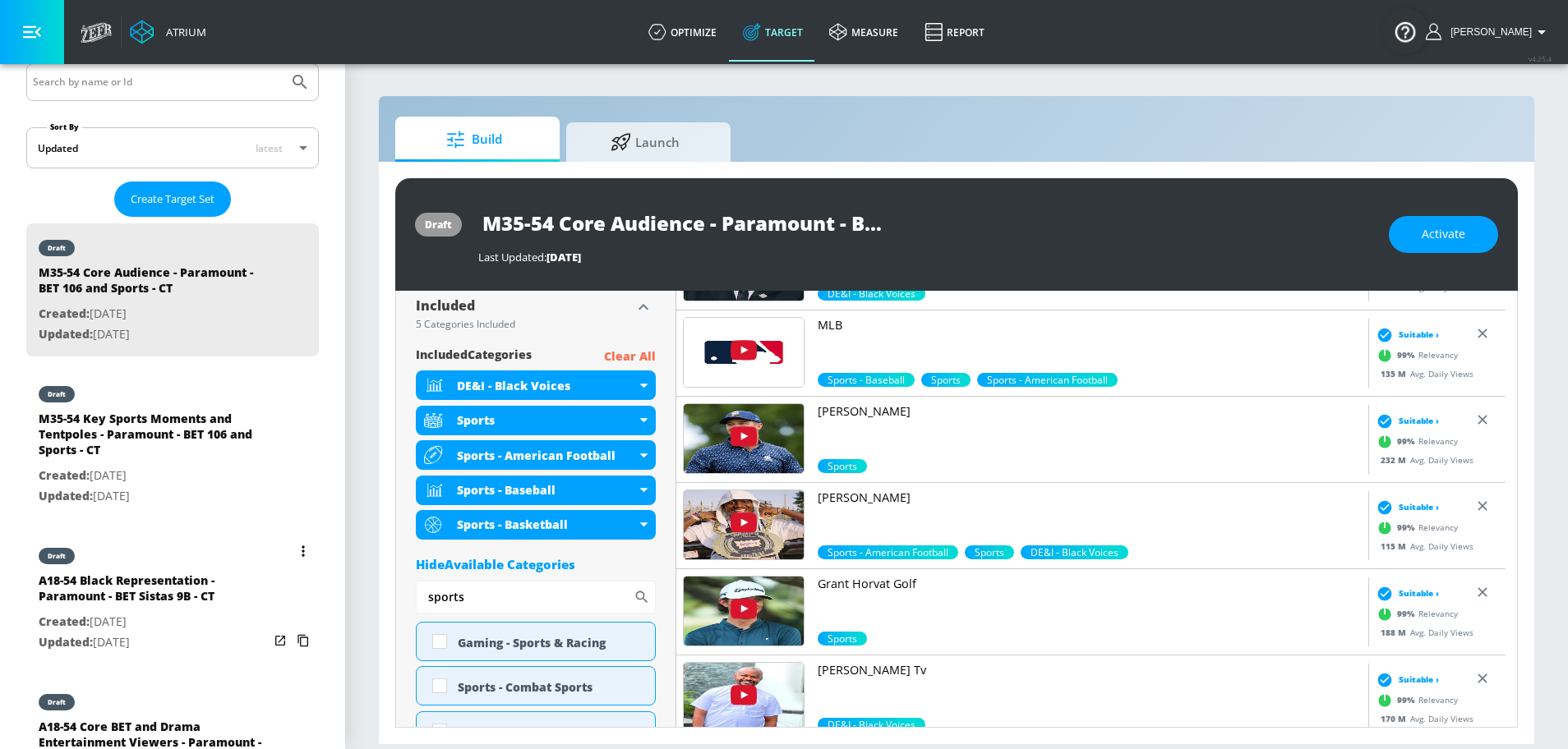
scroll to position [300, 0]
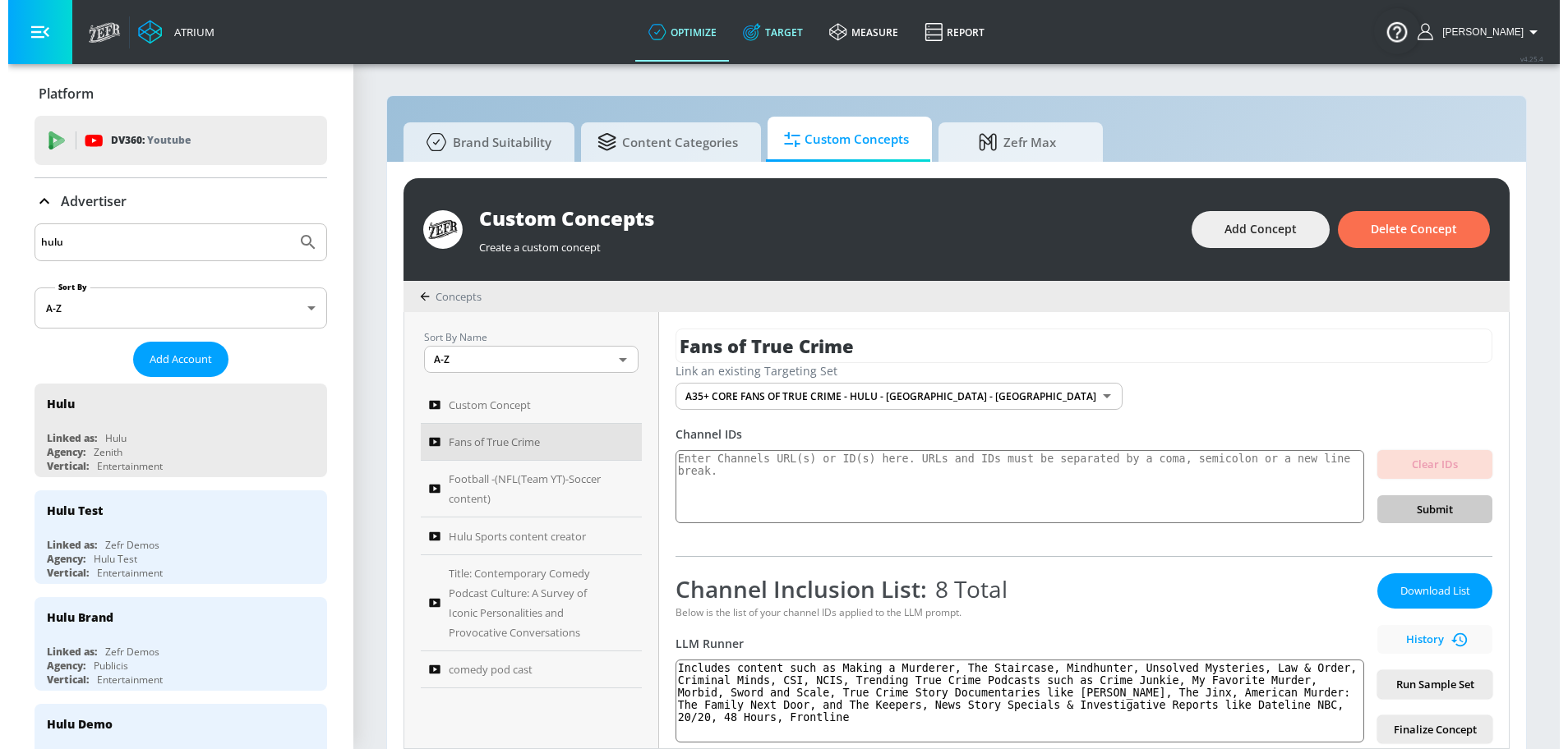
scroll to position [51, 0]
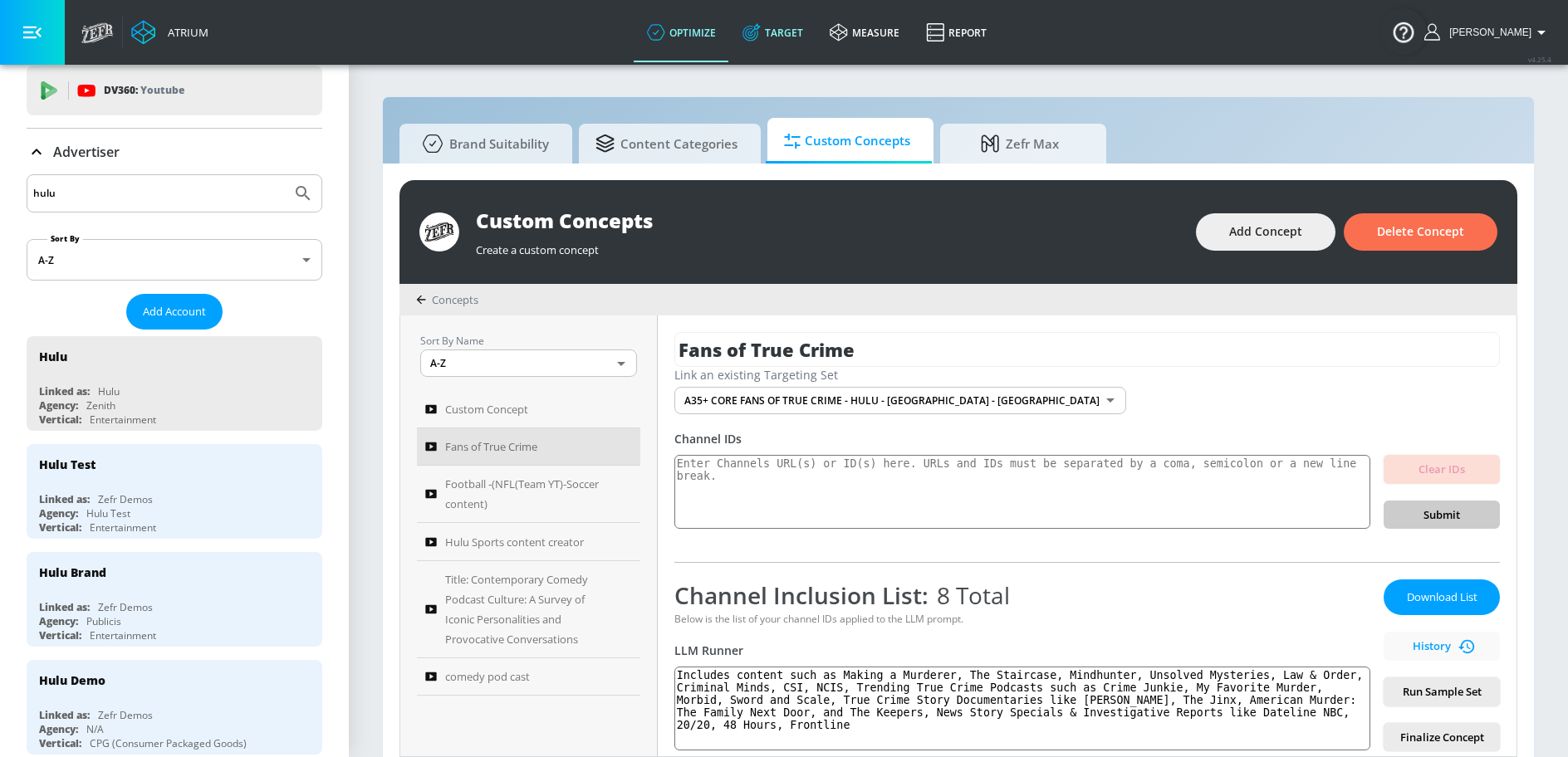
click at [804, 23] on link "Target" at bounding box center [773, 33] width 87 height 60
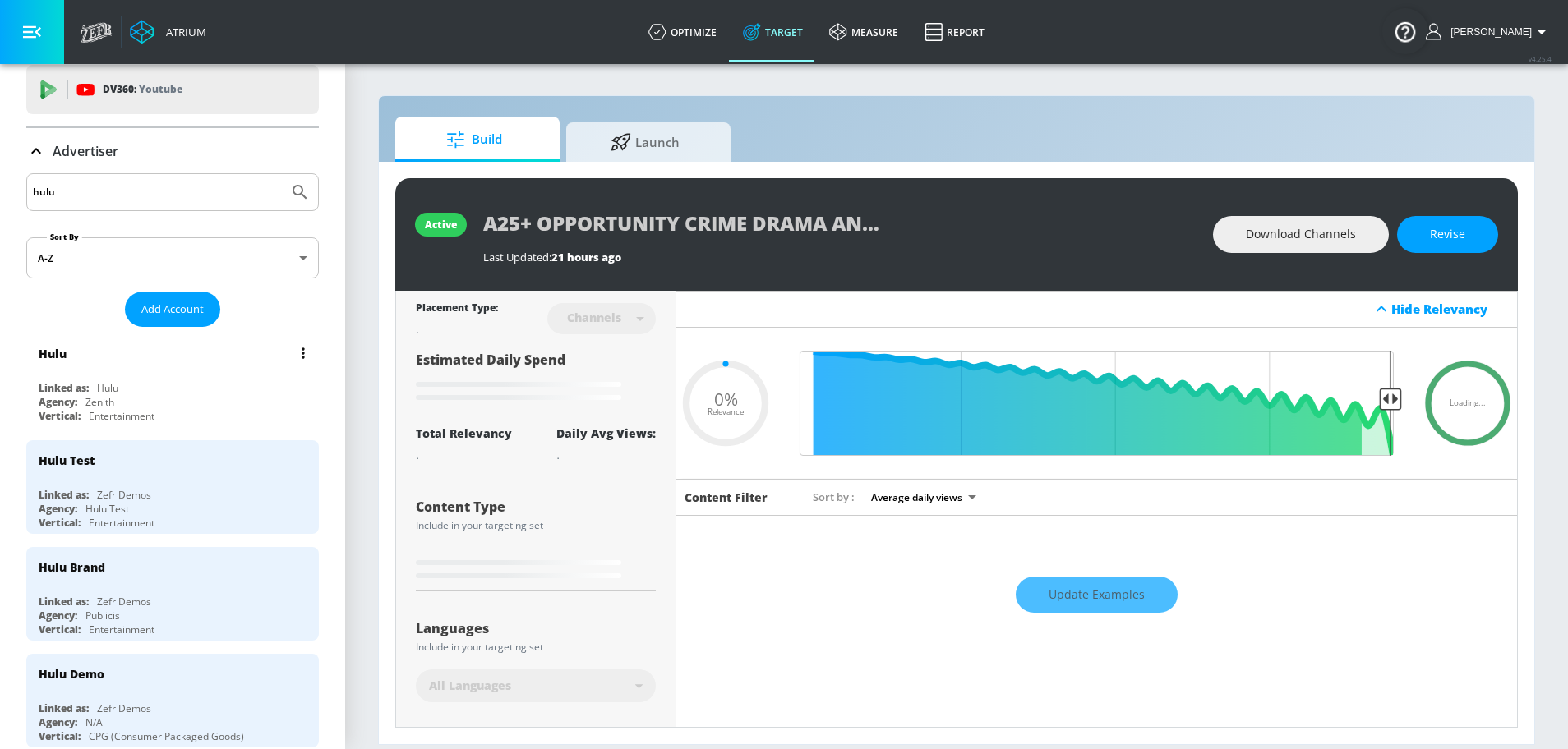
type input "0.05"
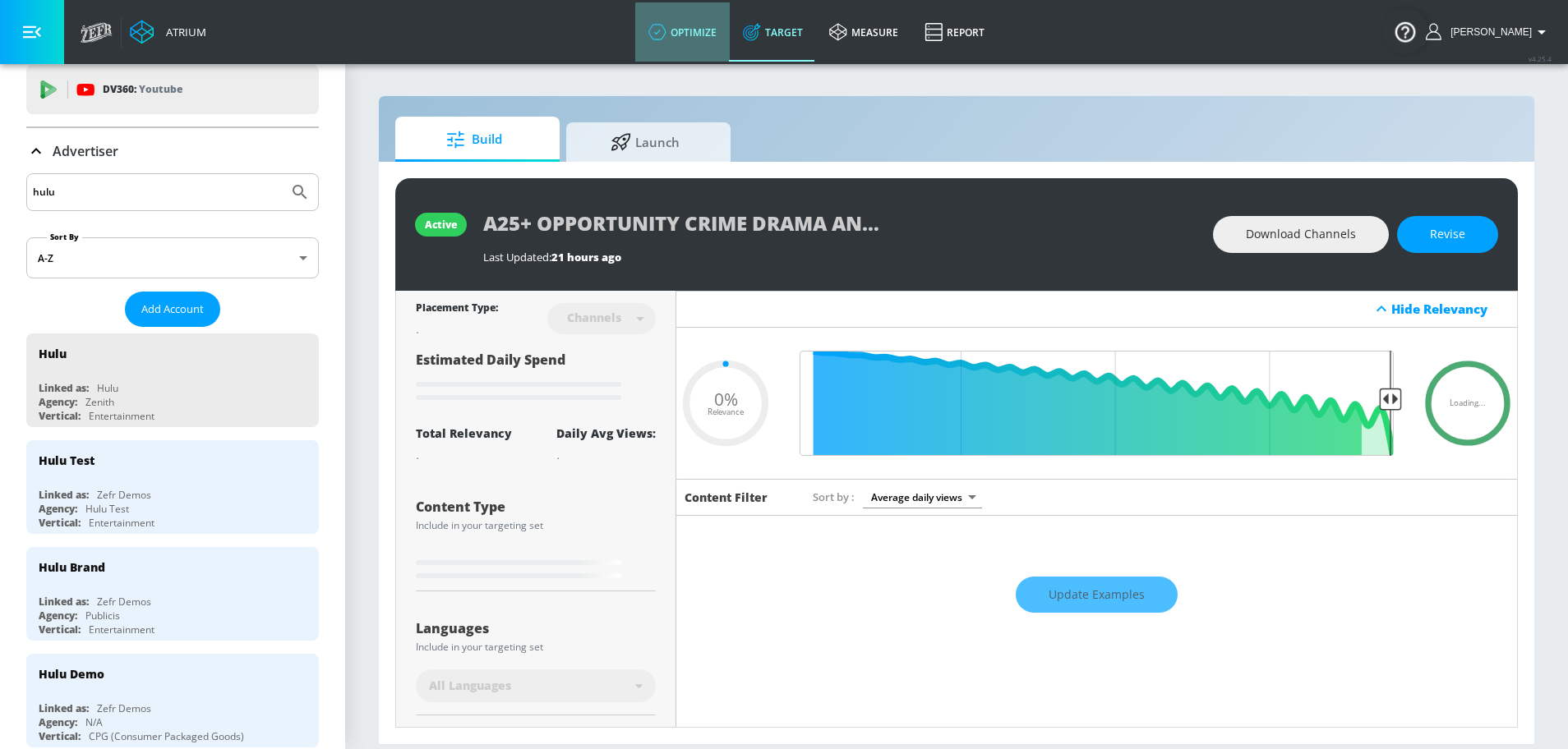
click at [711, 27] on link "optimize" at bounding box center [682, 32] width 94 height 59
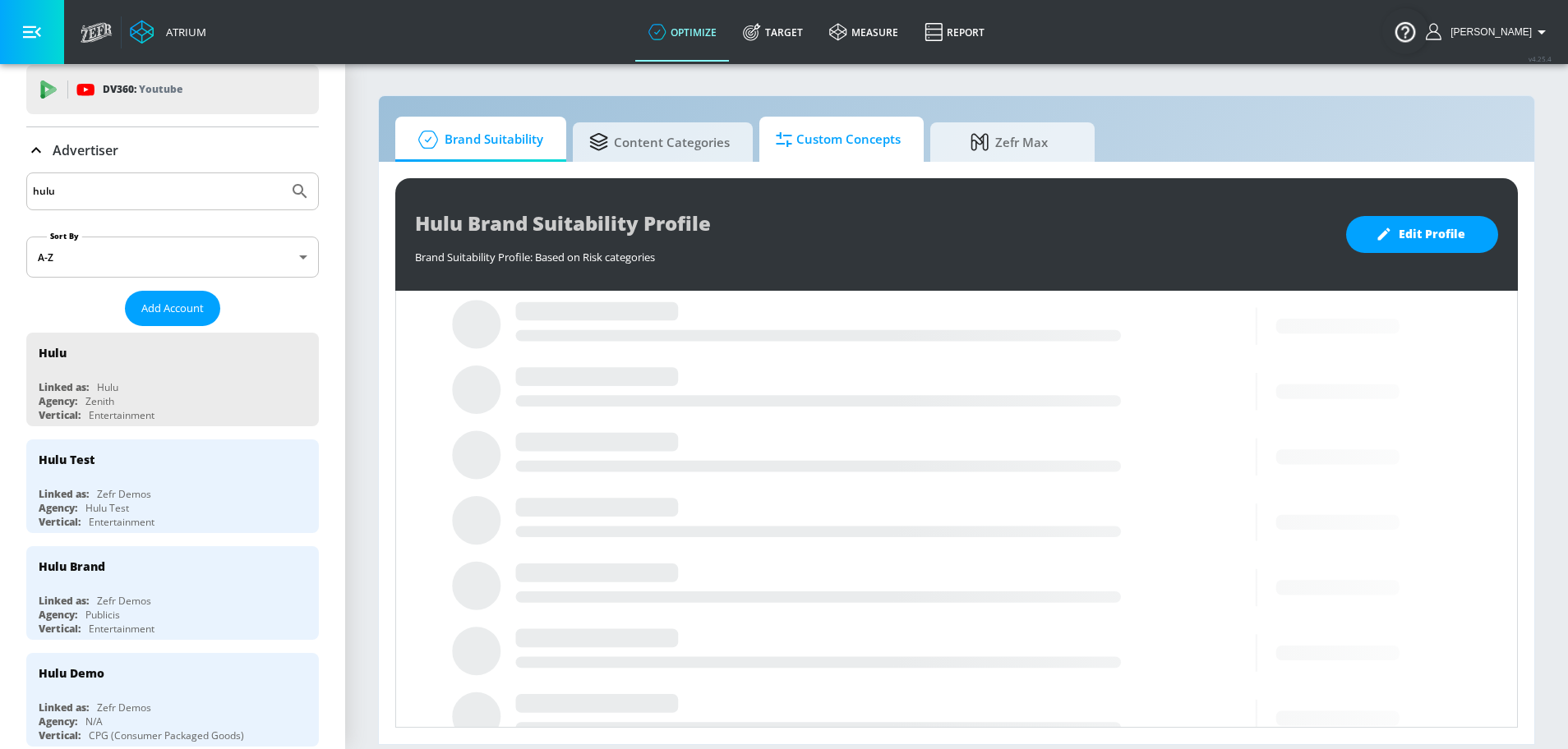
click at [819, 151] on span "Custom Concepts" at bounding box center [838, 139] width 125 height 39
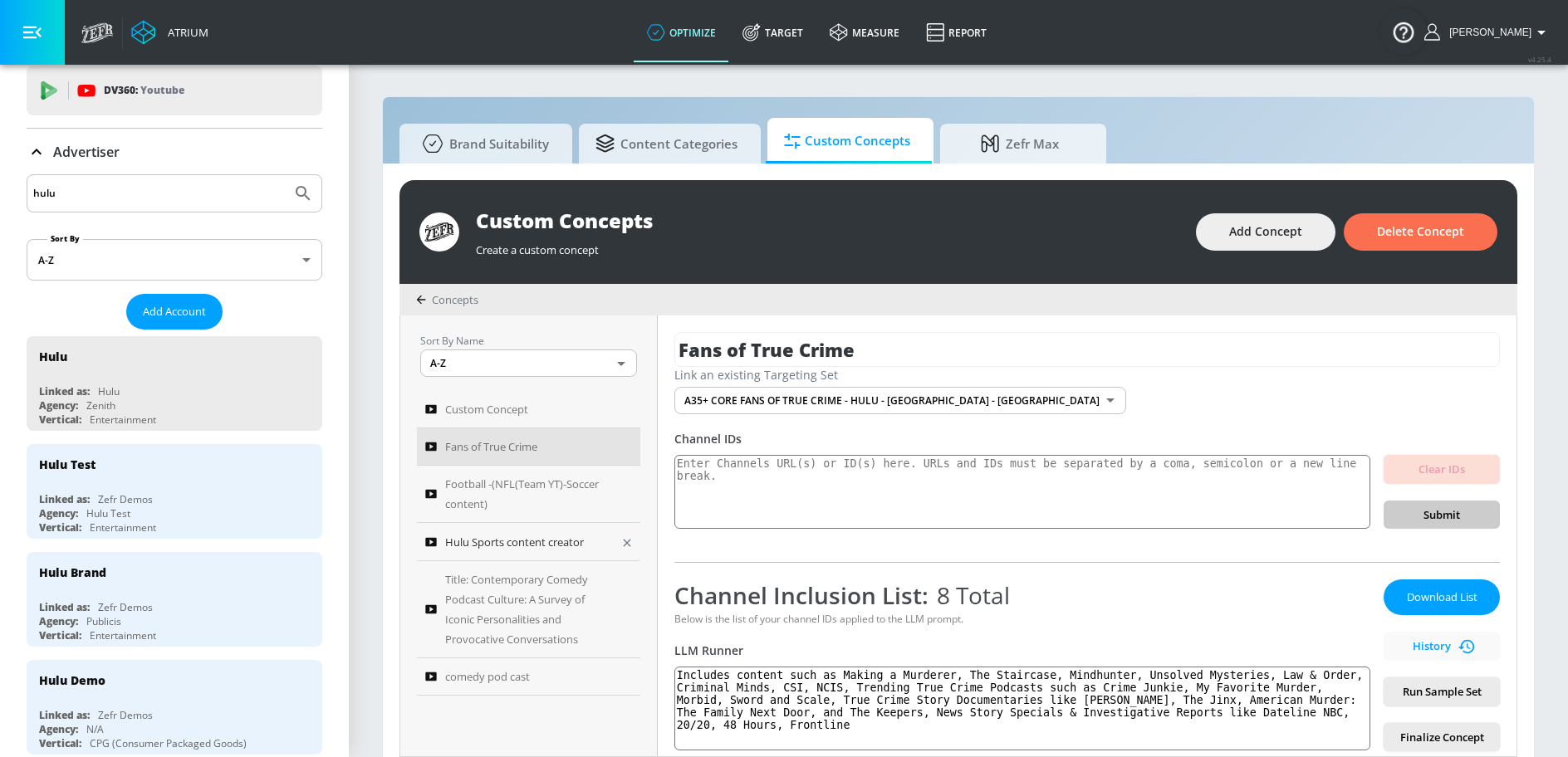
click at [521, 540] on span "Hulu Sports content creator" at bounding box center [515, 543] width 139 height 20
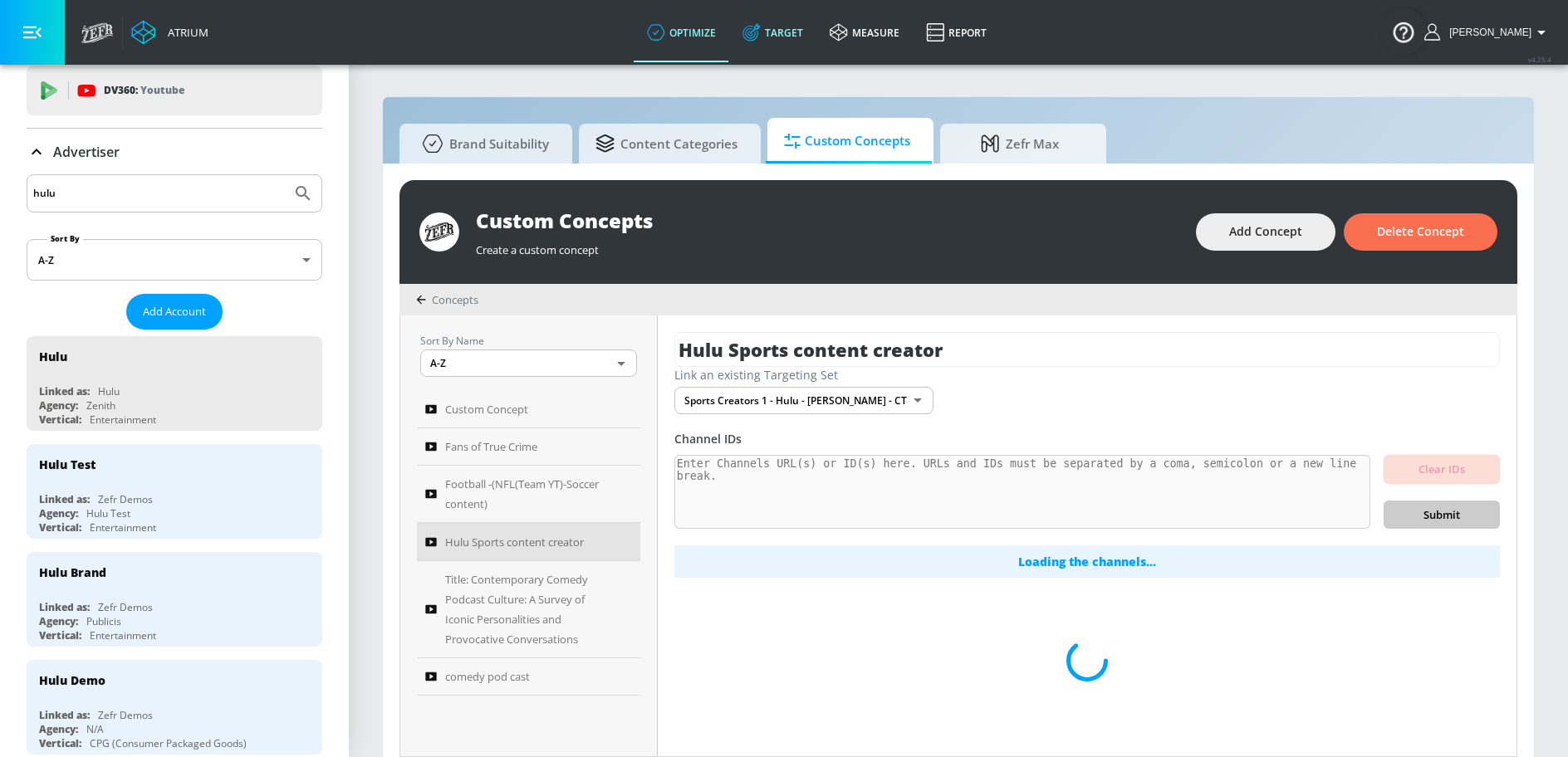
click at [800, 47] on link "Target" at bounding box center [773, 33] width 87 height 60
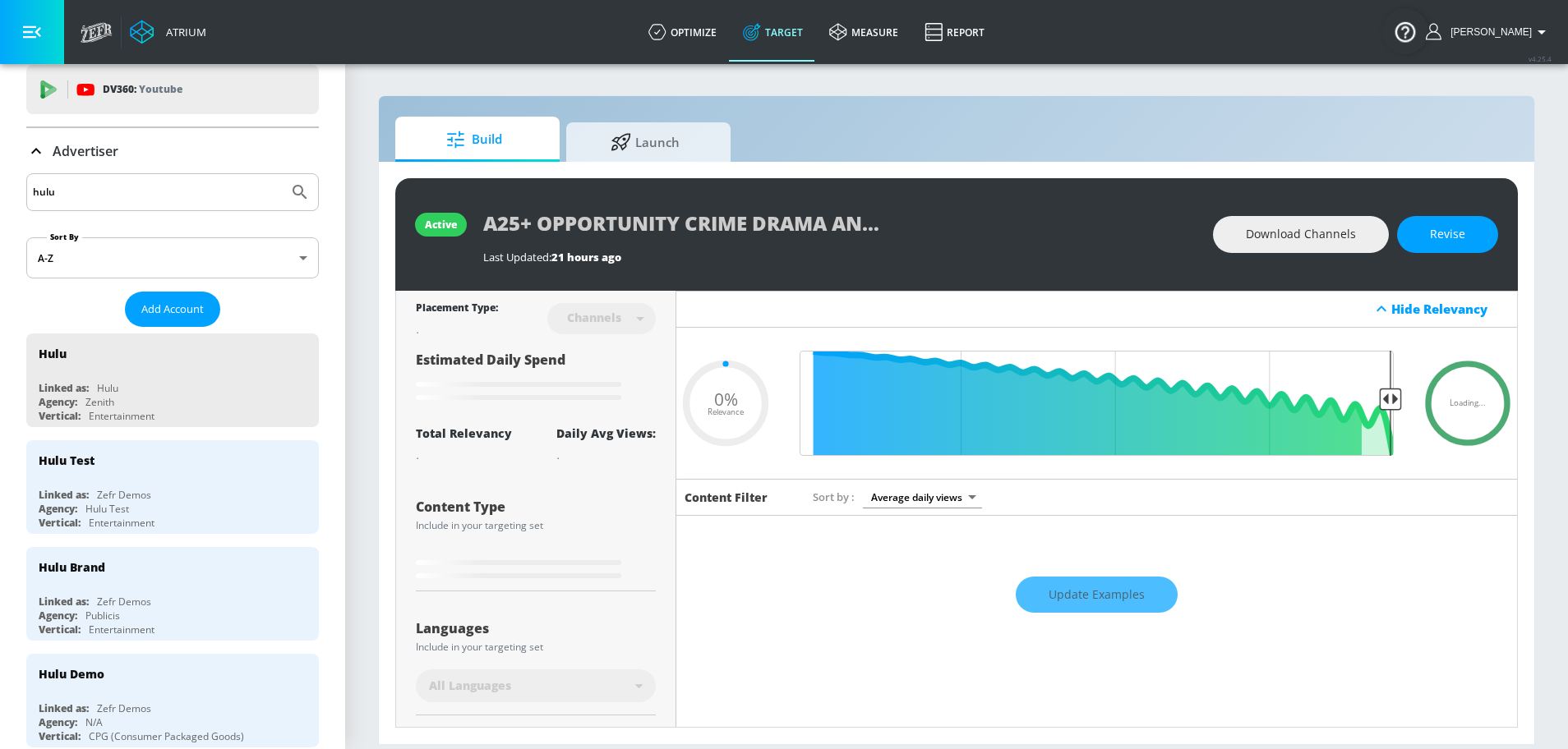
type input "0.6"
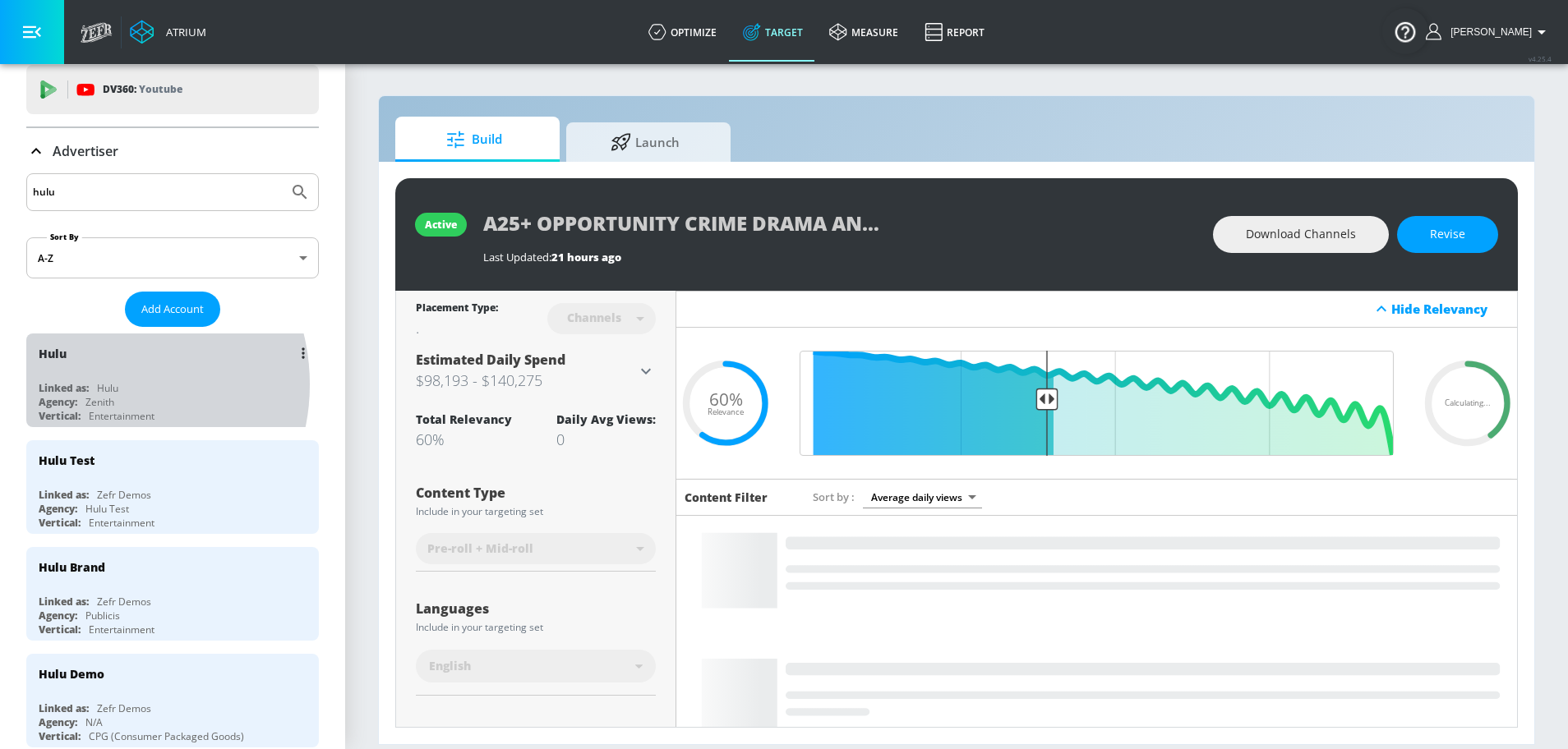
click at [97, 383] on div "Linked as: Hulu" at bounding box center [176, 388] width 276 height 14
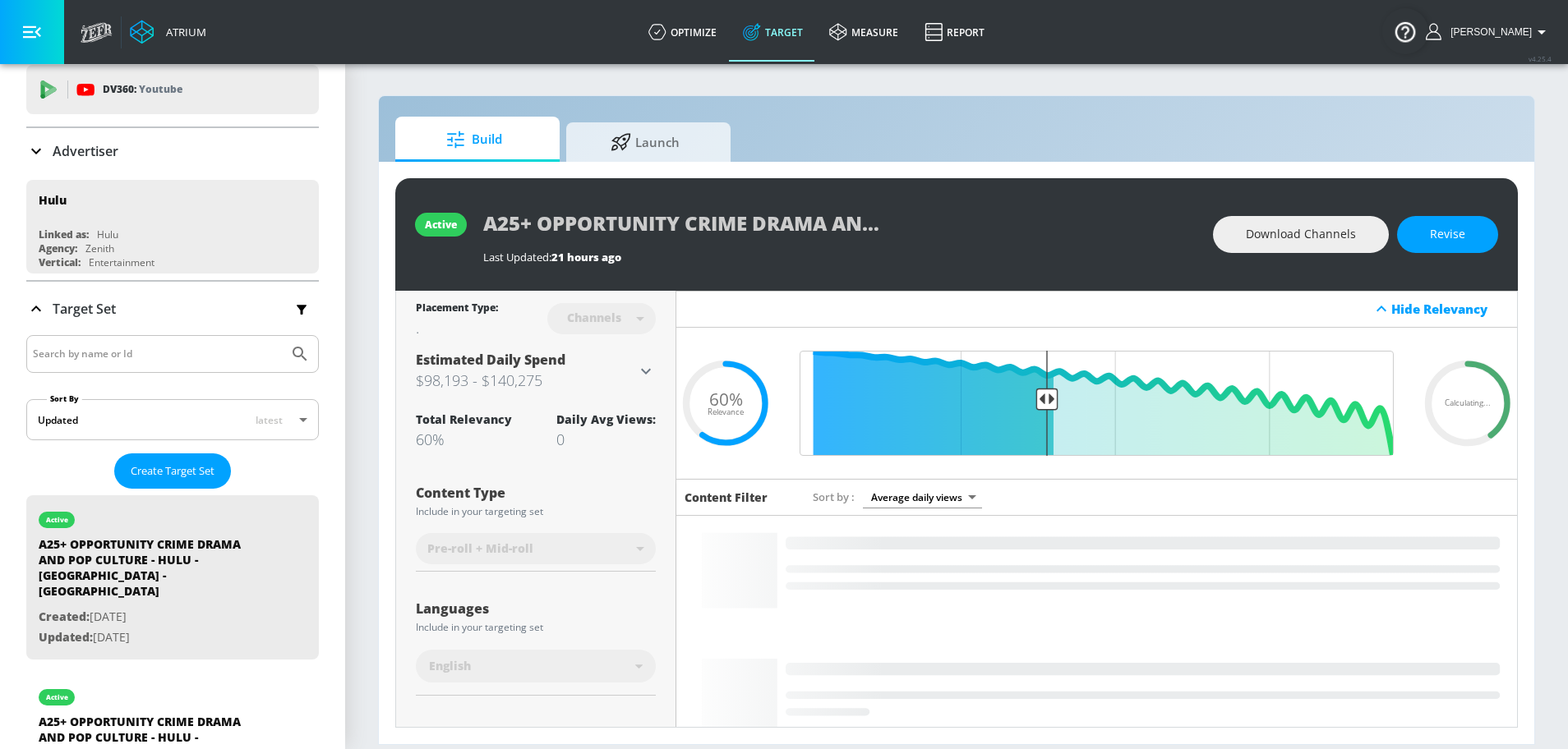
click at [209, 355] on input "Search by name or Id" at bounding box center [157, 354] width 249 height 22
type input "chad powers"
click at [282, 336] on button "Submit Search" at bounding box center [299, 353] width 36 height 36
click at [291, 348] on icon "Submit Search" at bounding box center [300, 354] width 20 height 20
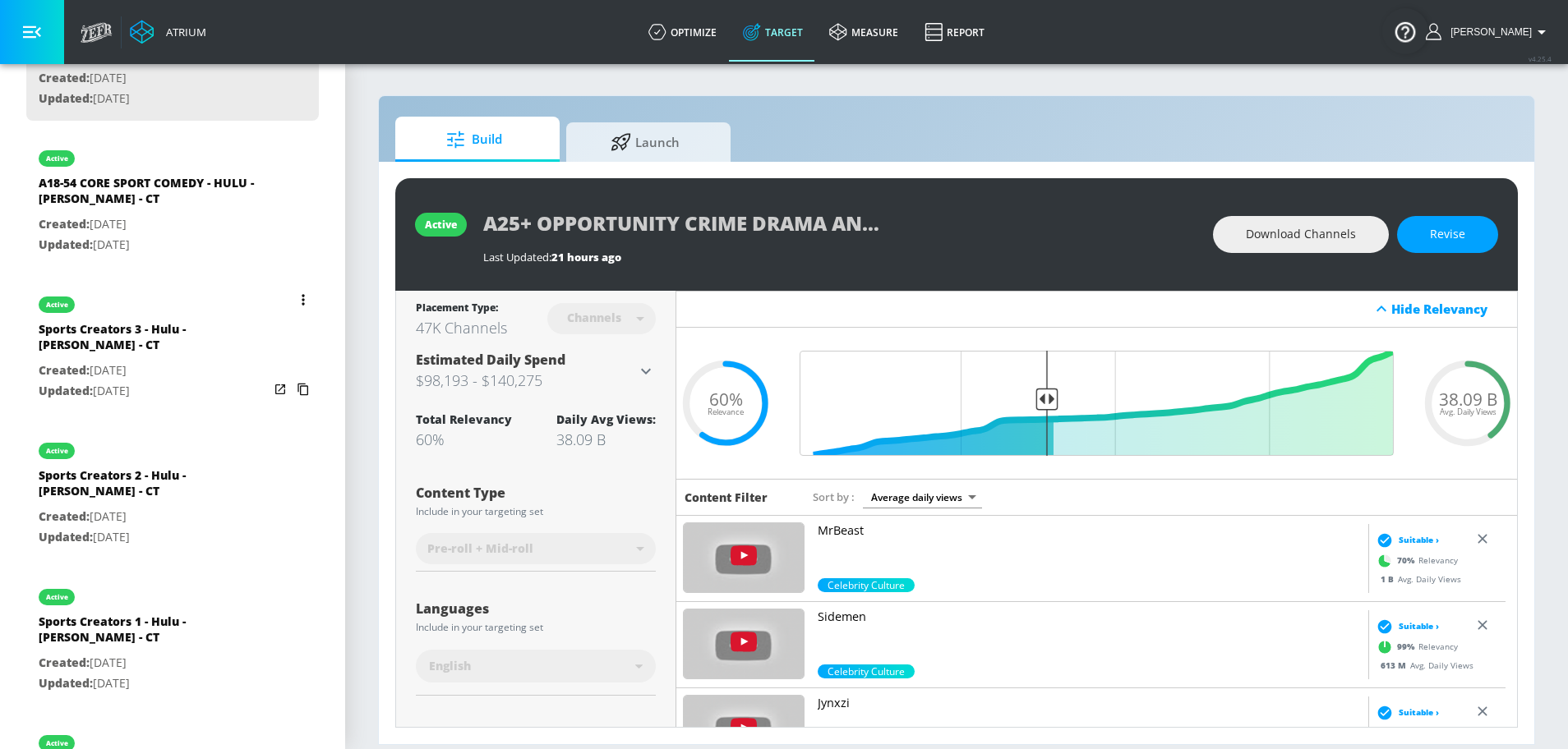
scroll to position [583, 0]
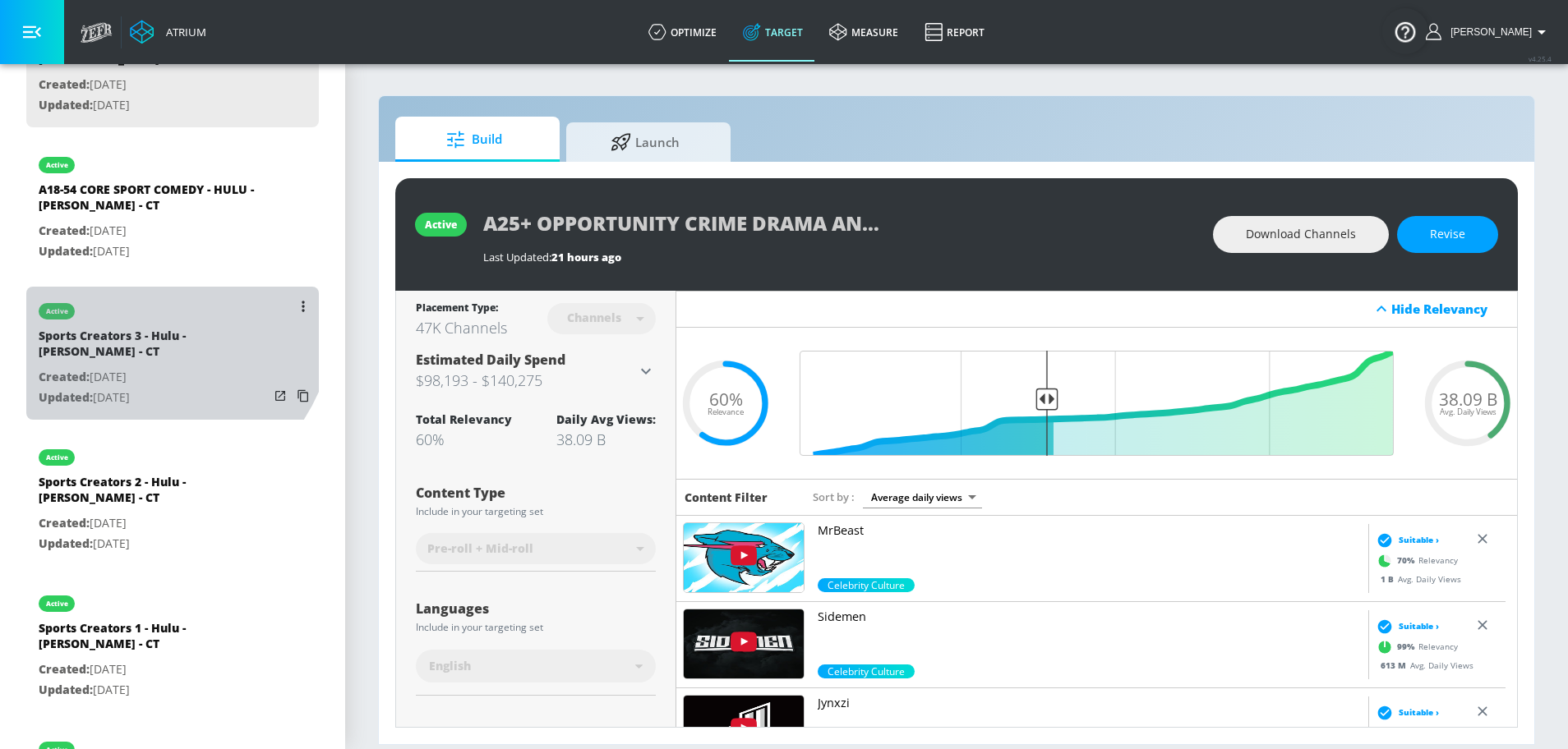
click at [138, 287] on div "active" at bounding box center [153, 307] width 230 height 41
type input "Sports Creators 3 - Hulu - Chad Powers - CT"
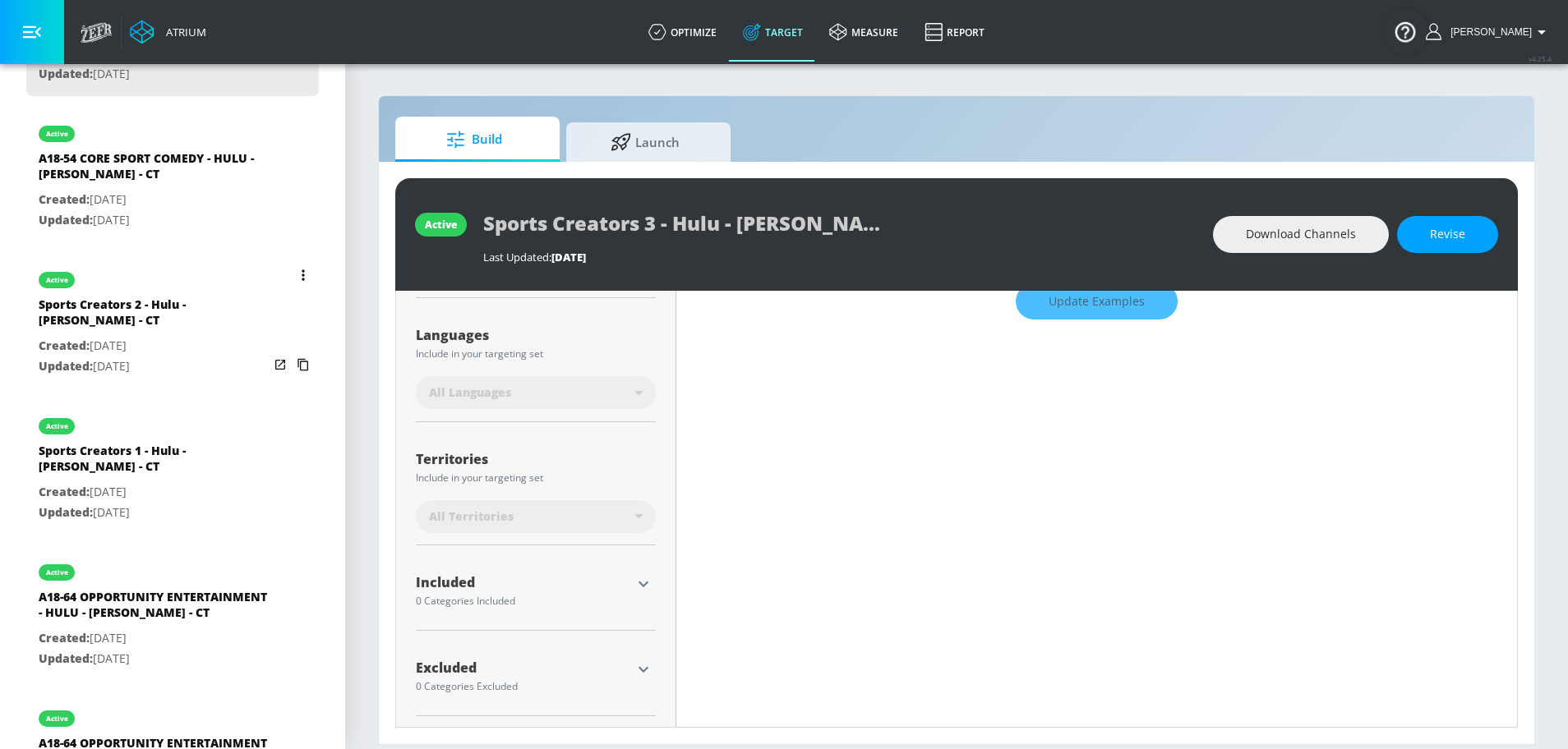
scroll to position [372, 0]
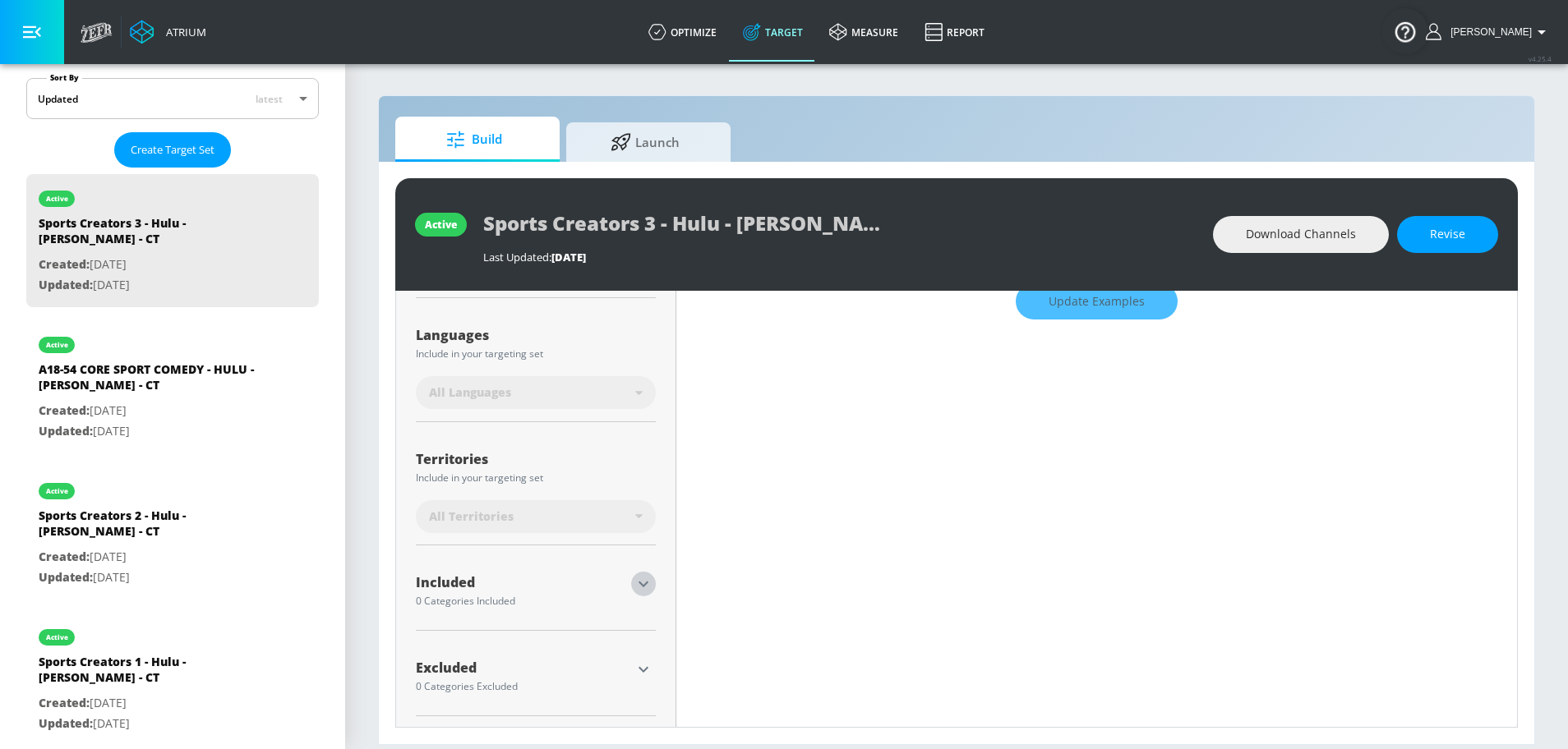
click at [640, 588] on icon "button" at bounding box center [643, 584] width 20 height 20
type input "0.63"
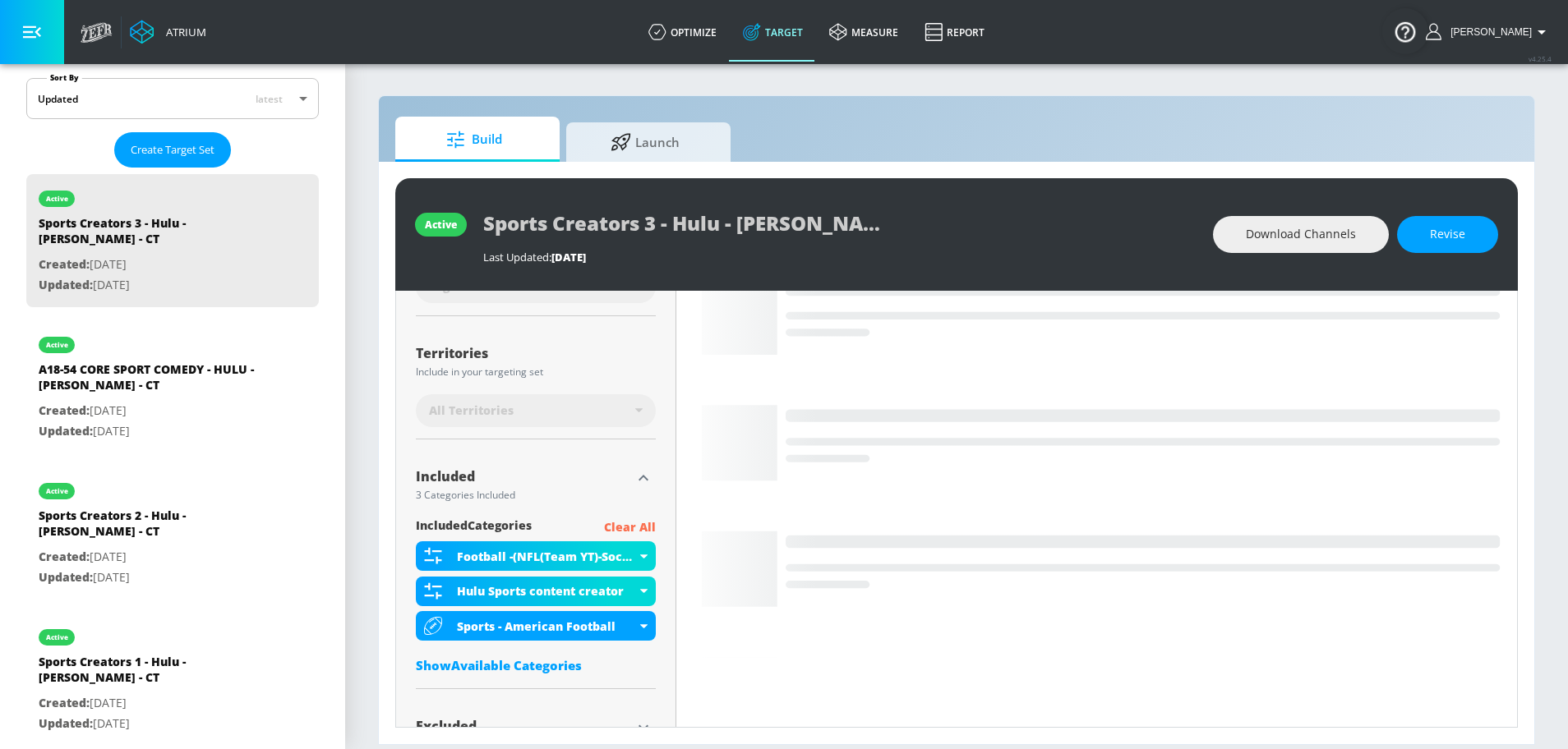
scroll to position [440, 0]
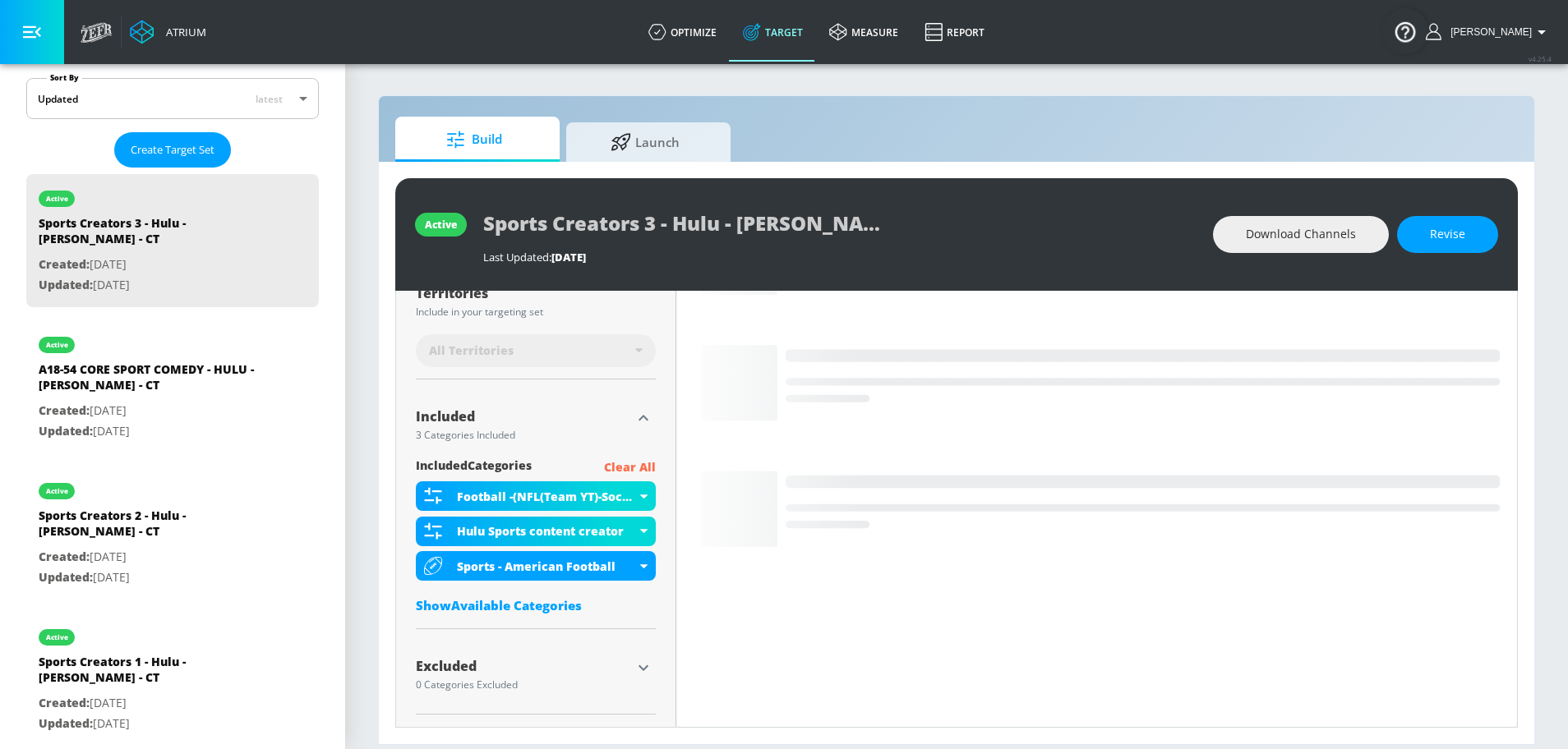
click at [588, 605] on div "Show Available Categories" at bounding box center [536, 606] width 240 height 17
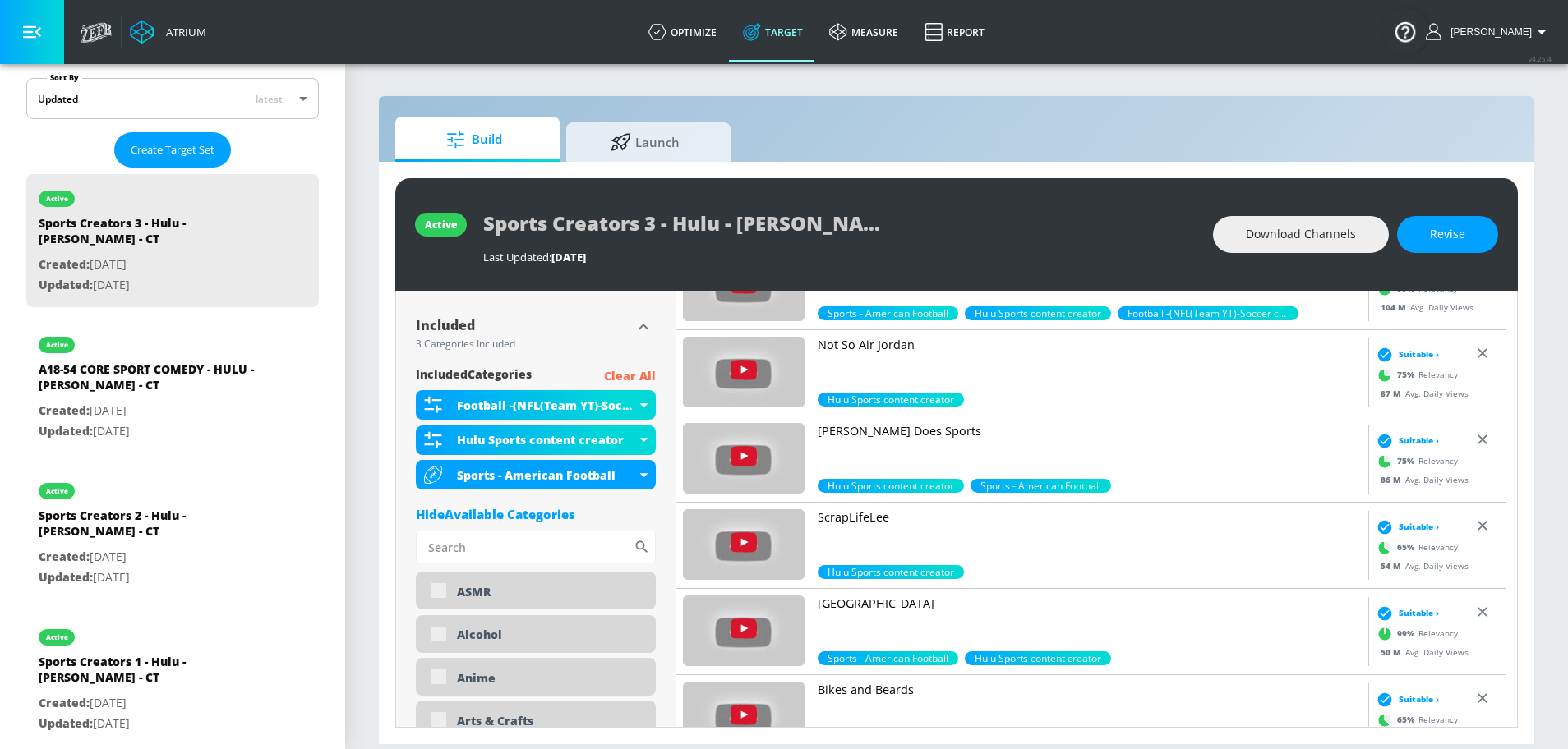
scroll to position [524, 0]
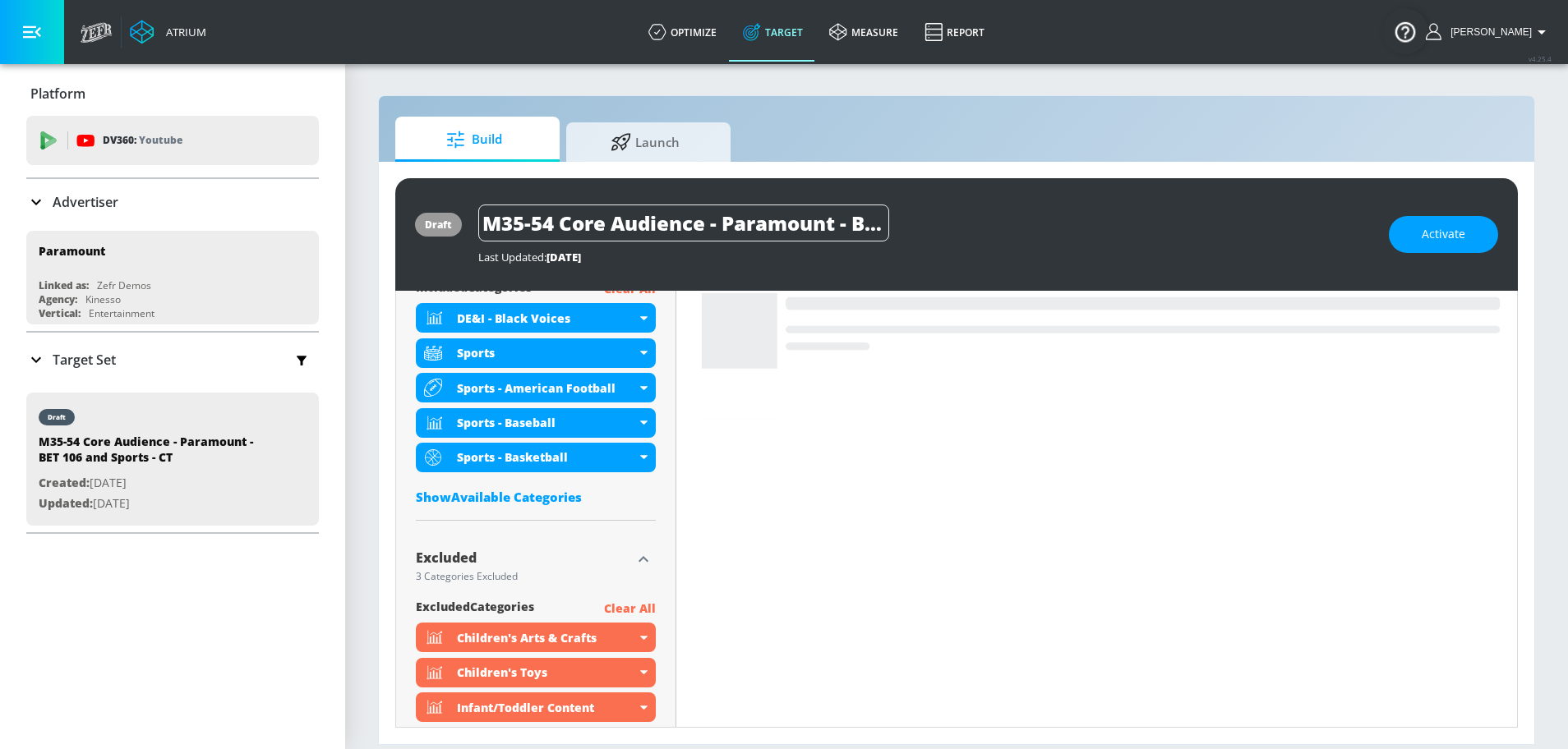
click at [558, 497] on div "Show Available Categories" at bounding box center [536, 497] width 240 height 17
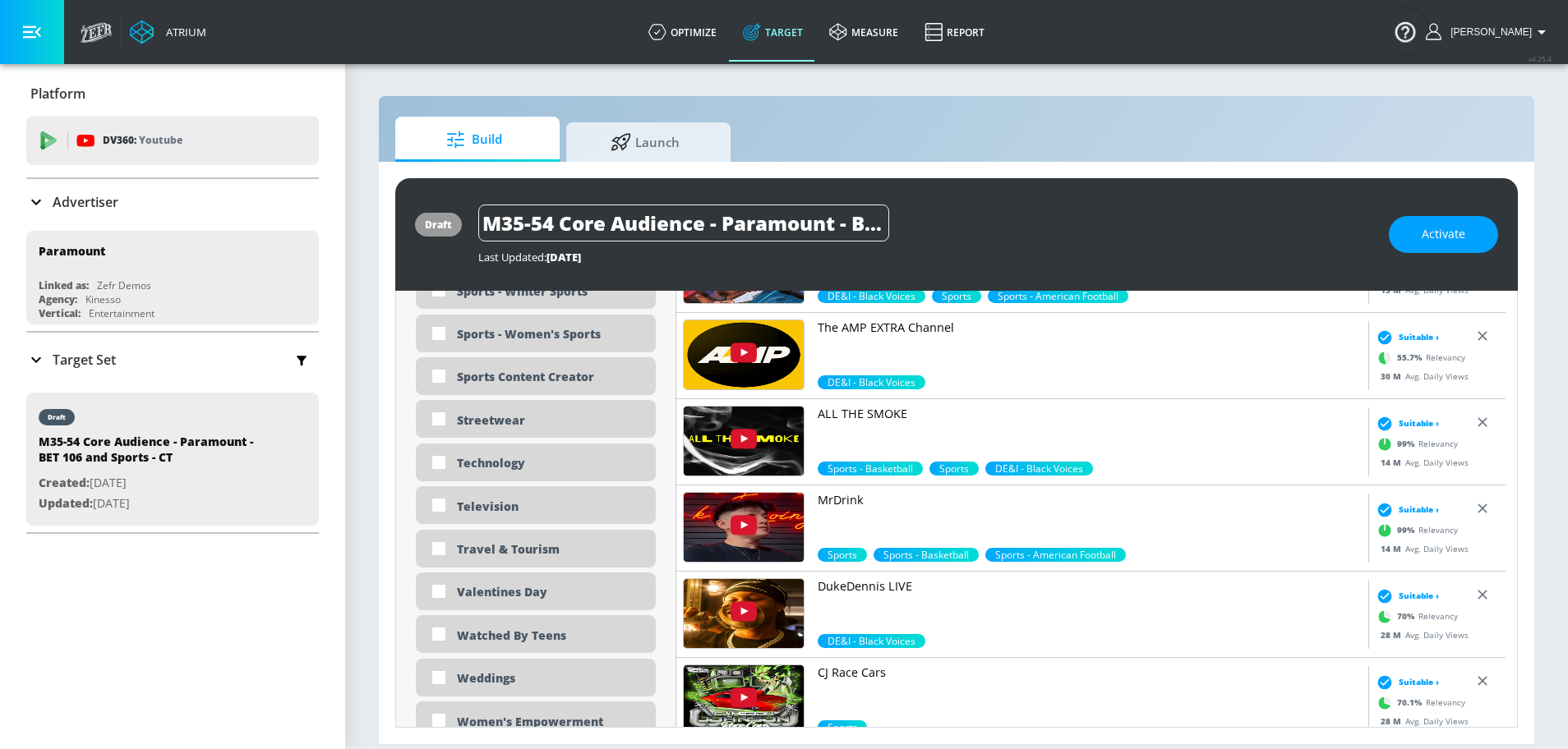
scroll to position [4789, 0]
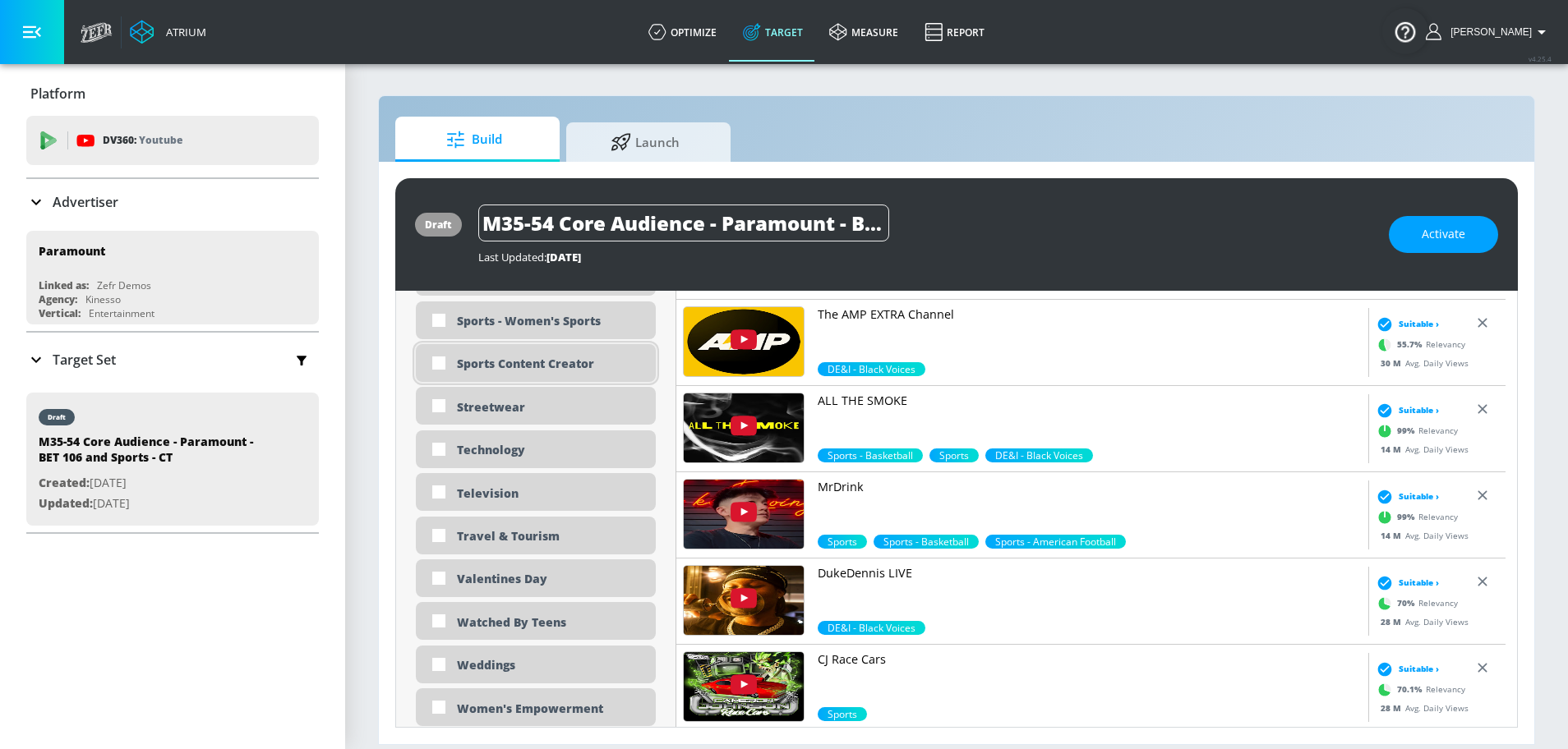
click at [494, 362] on div "Sports Content Creator" at bounding box center [550, 363] width 187 height 16
checkbox input "true"
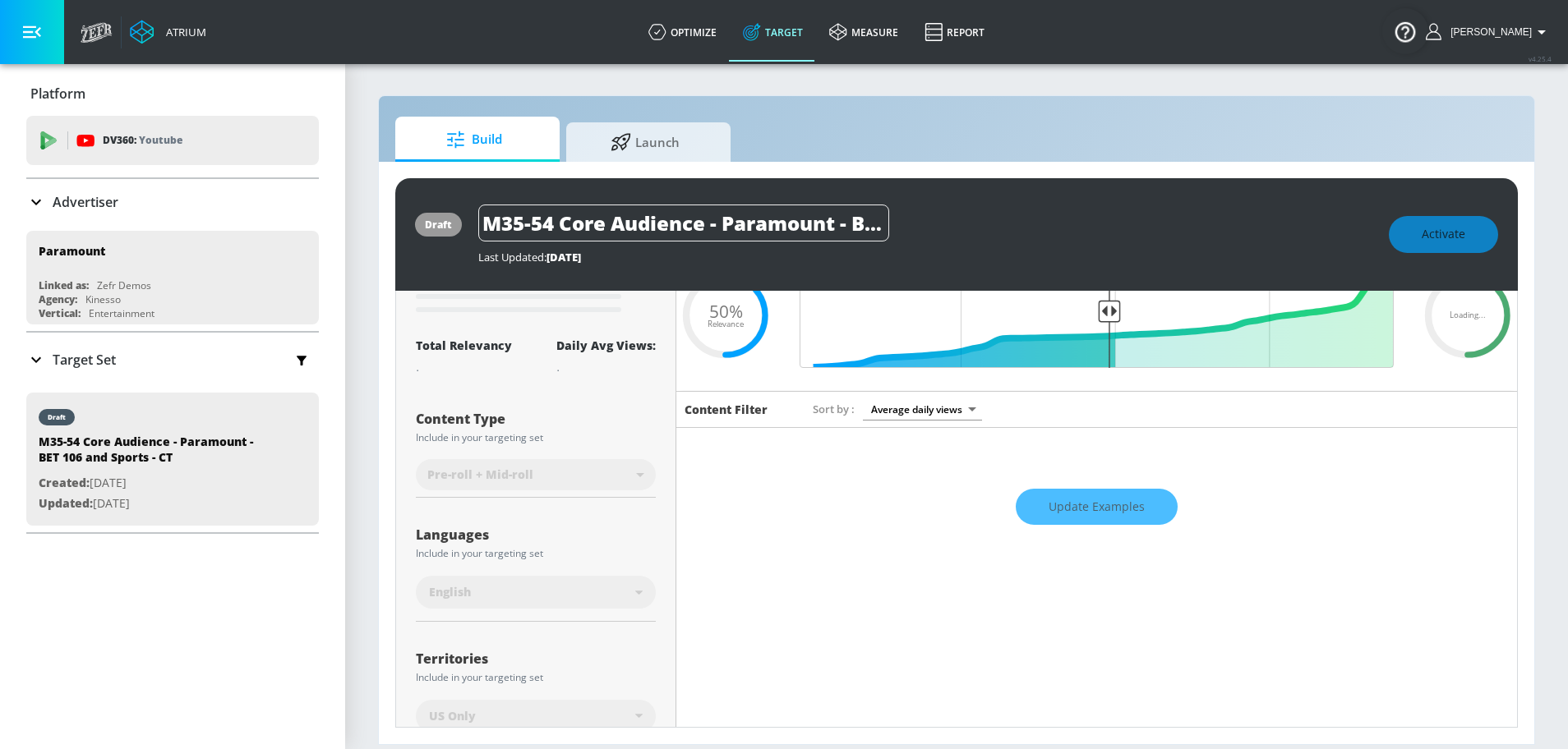
scroll to position [0, 0]
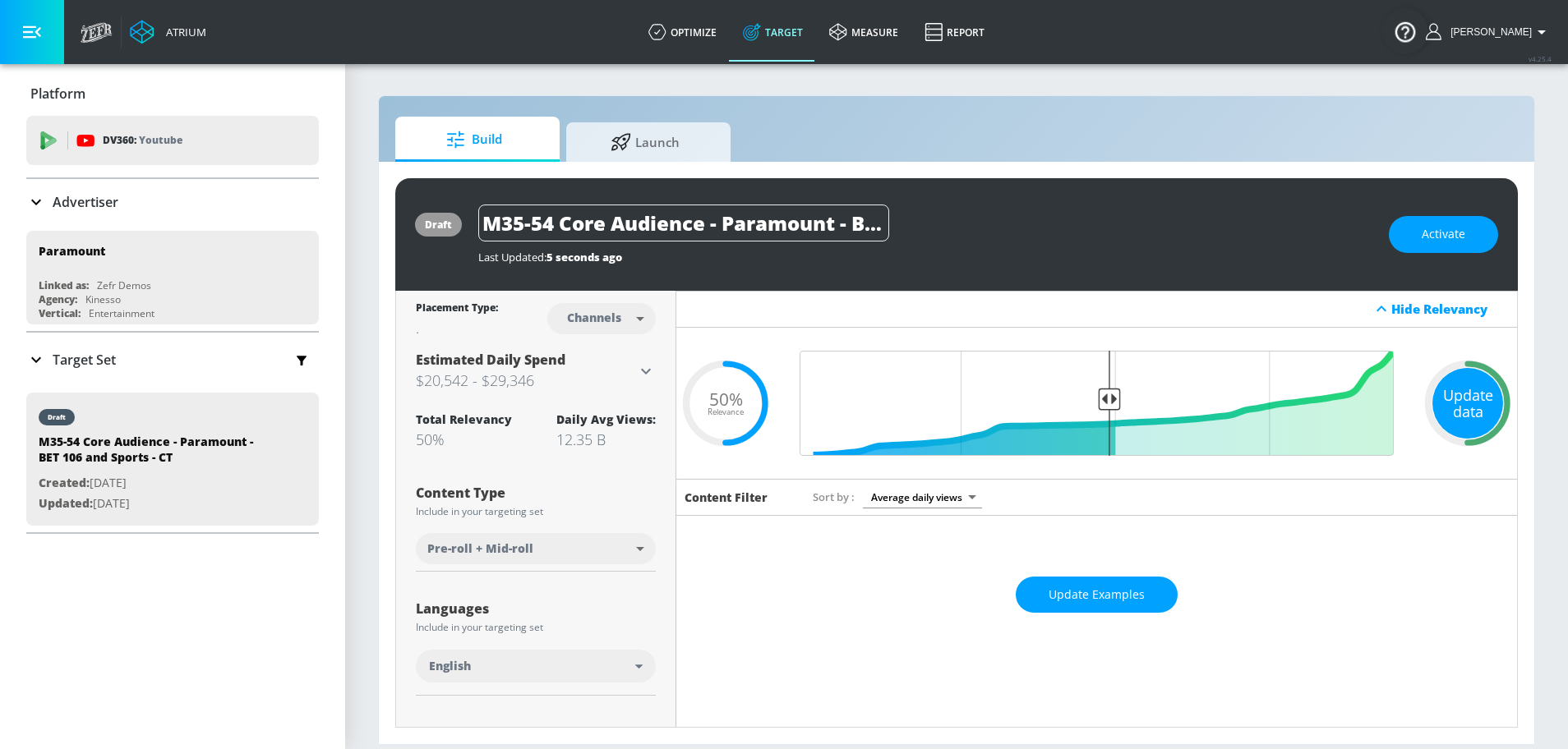
click at [1456, 404] on div "Update data" at bounding box center [1468, 403] width 71 height 71
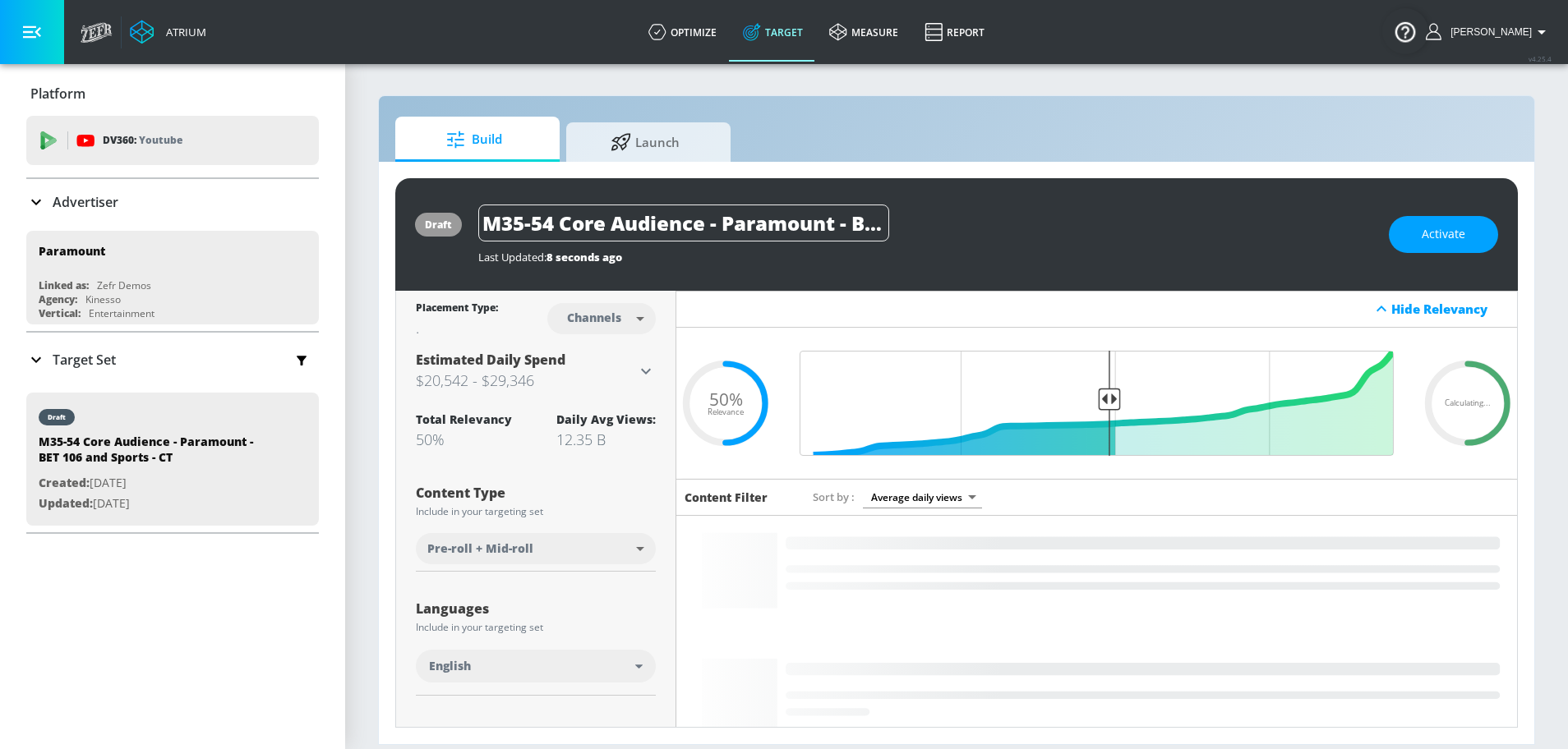
click at [97, 355] on p "Target Set" at bounding box center [84, 359] width 63 height 18
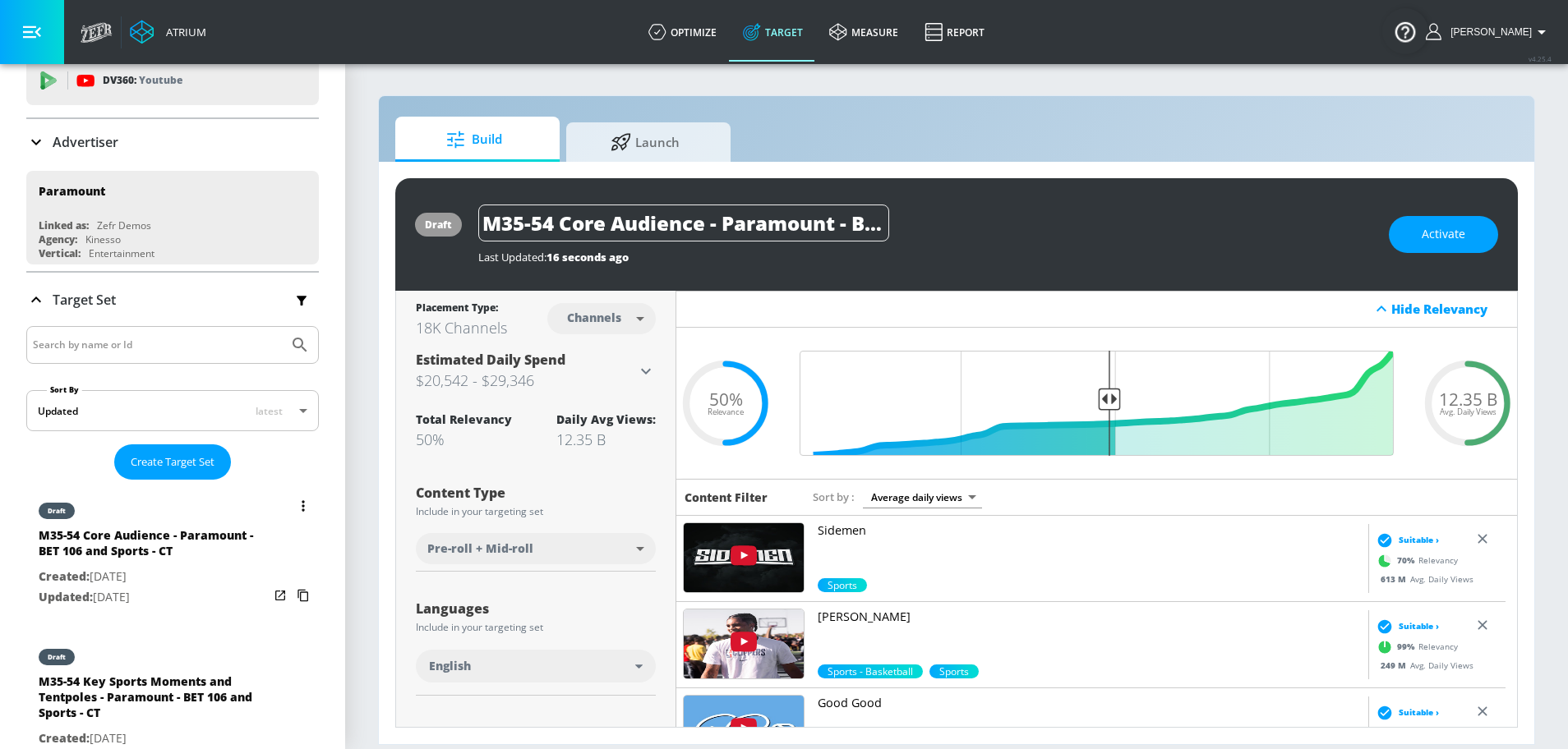
scroll to position [61, 0]
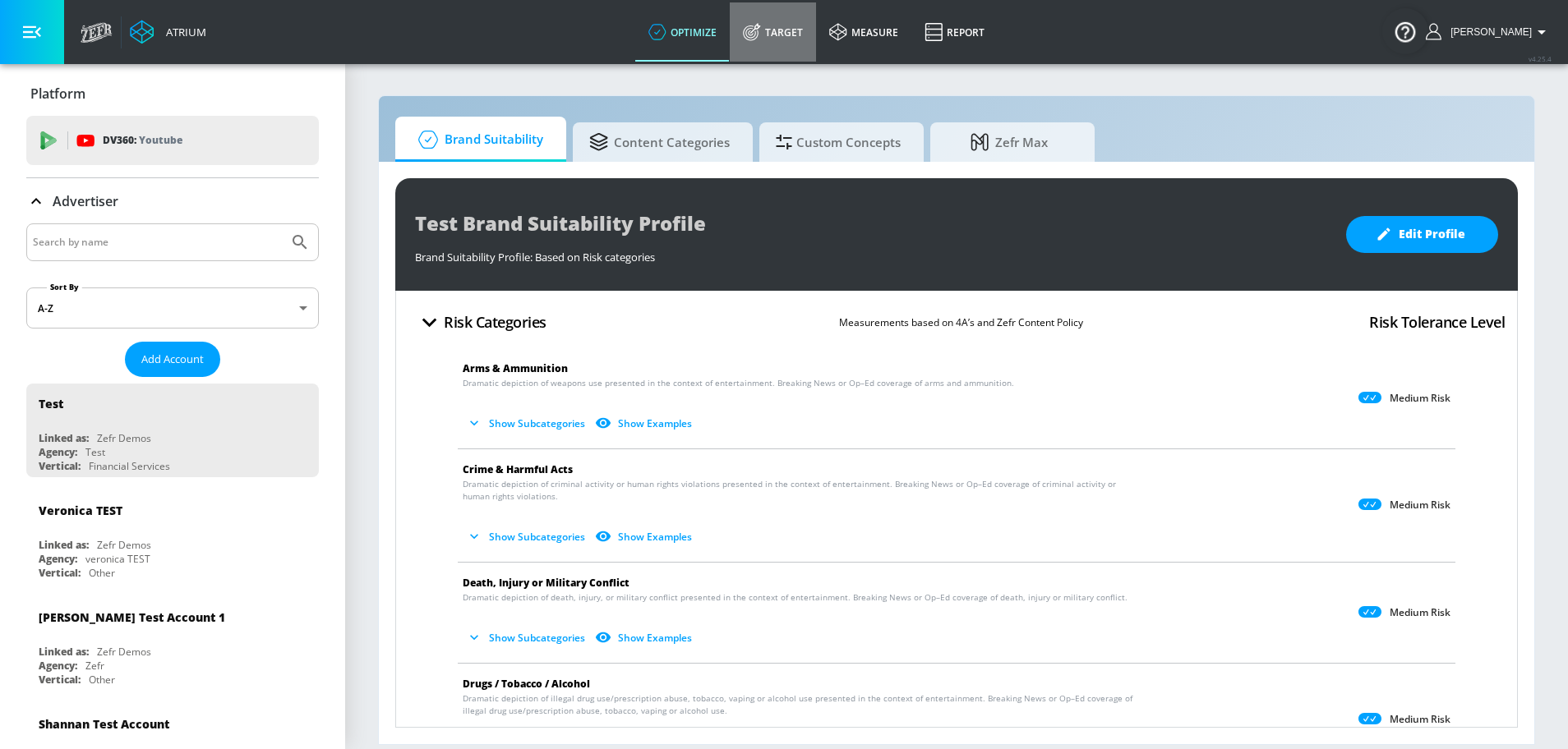
click at [770, 19] on link "Target" at bounding box center [773, 32] width 86 height 59
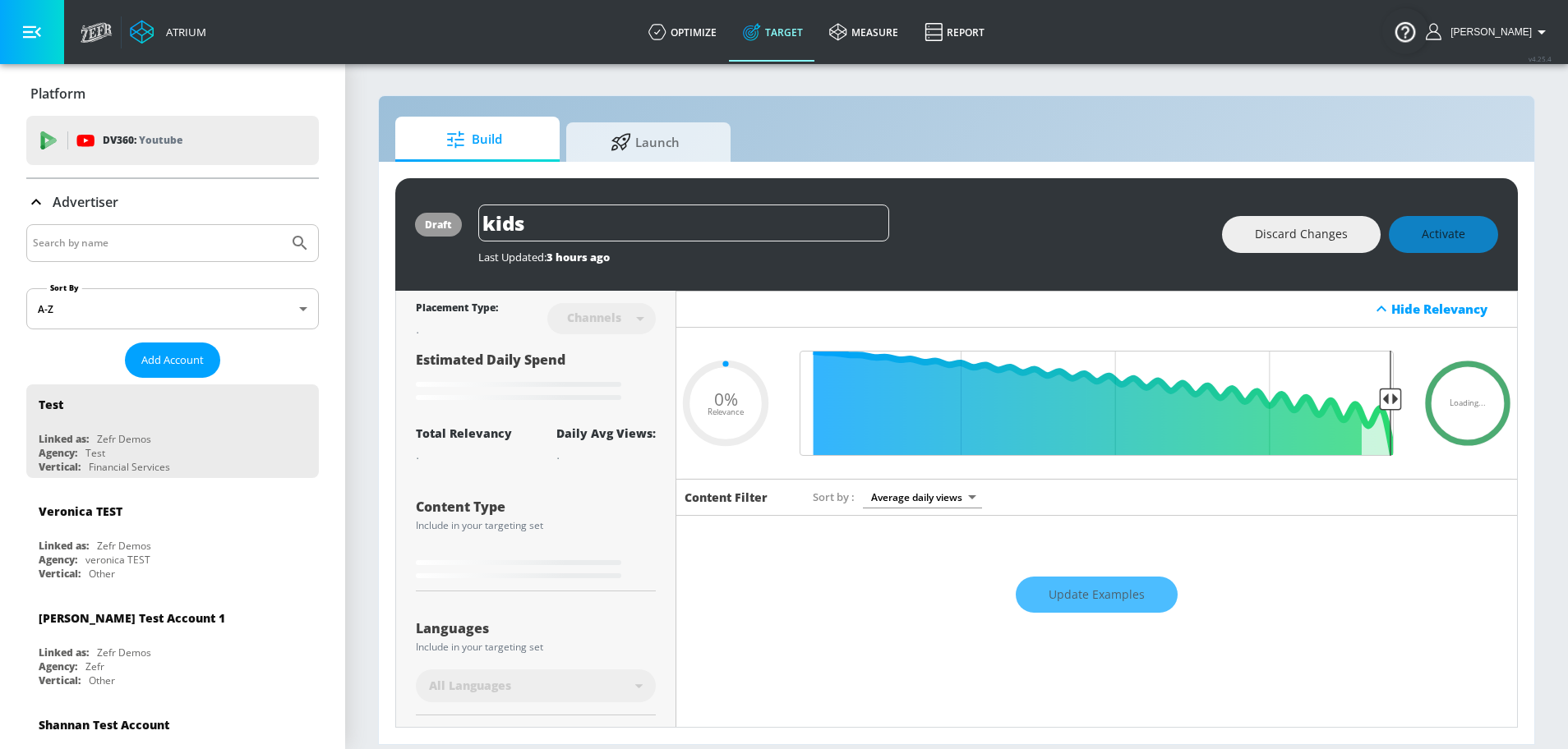
type input "0.49"
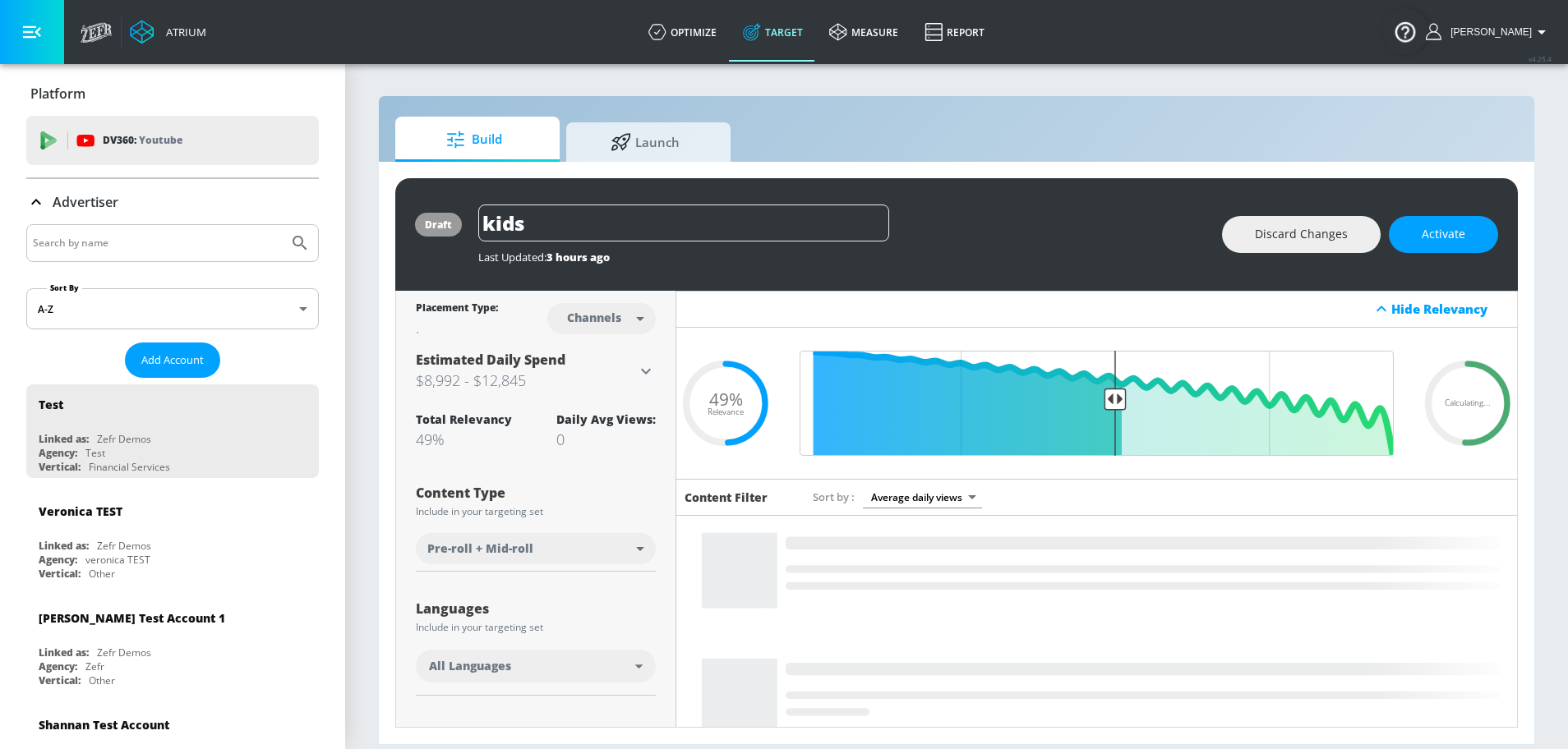
click at [194, 243] on input "Search by name" at bounding box center [157, 243] width 249 height 22
type input "p"
type input "cbs"
click at [282, 225] on button "Submit Search" at bounding box center [299, 242] width 36 height 36
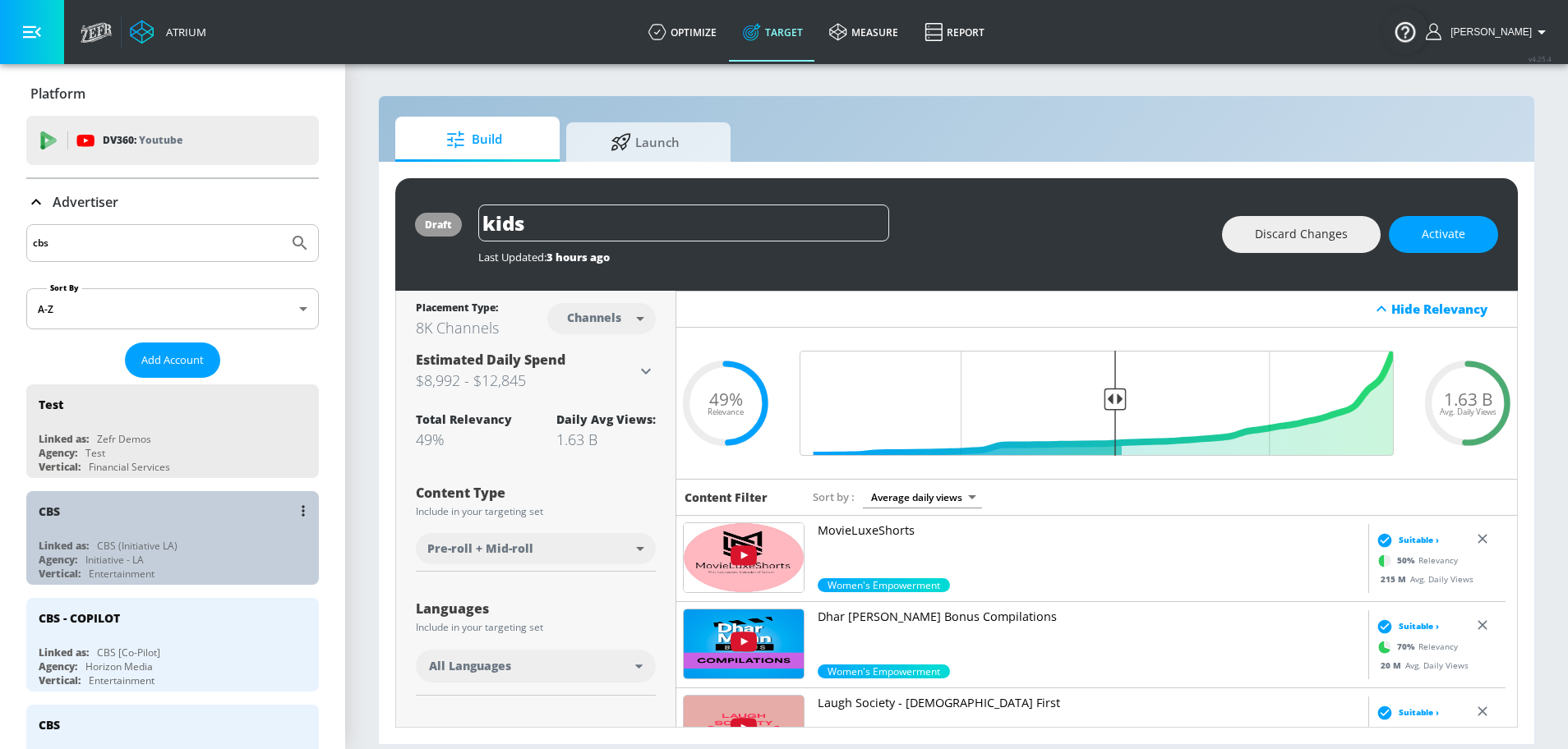
click at [207, 520] on div "CBS" at bounding box center [176, 511] width 276 height 39
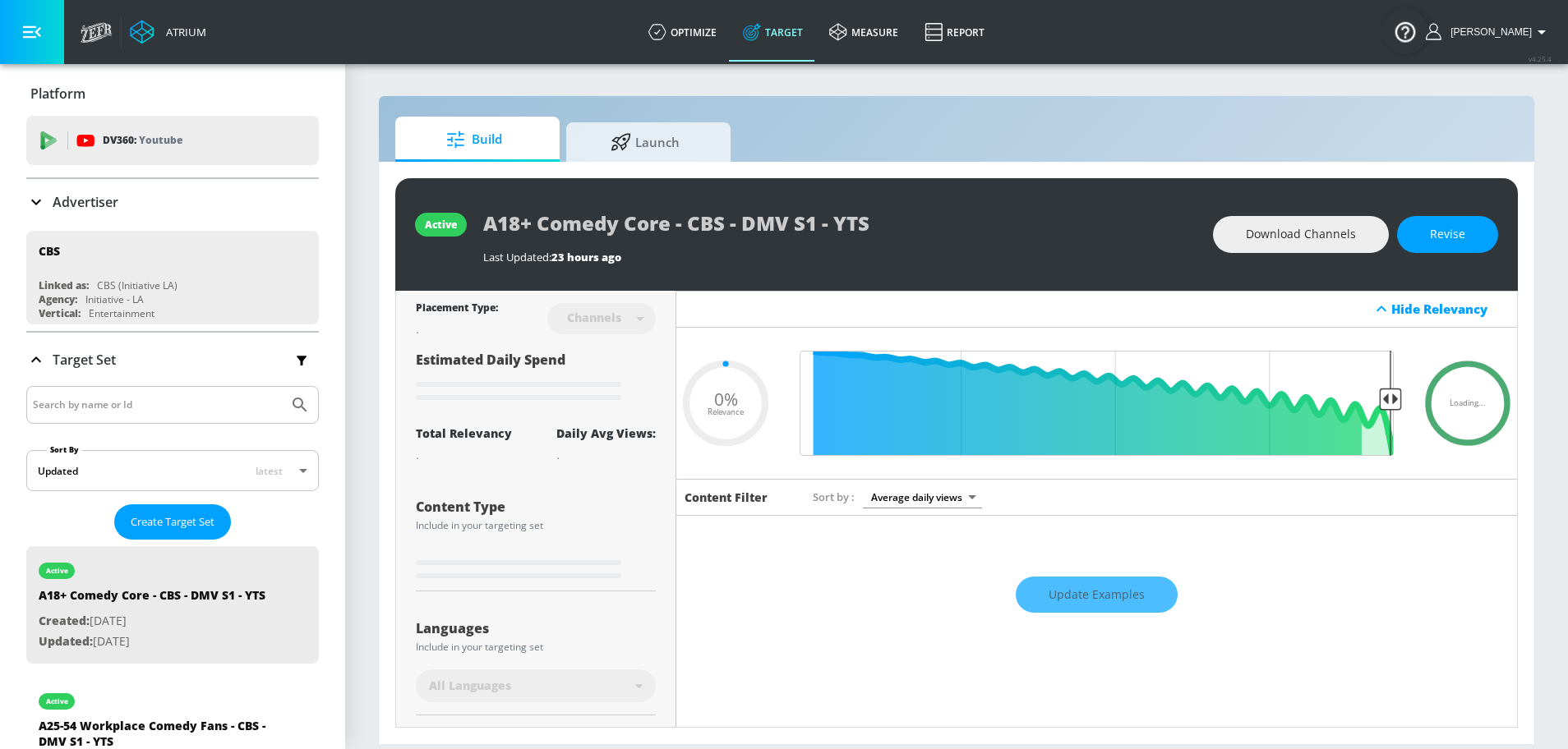
type input "0.5"
